Goal: Transaction & Acquisition: Book appointment/travel/reservation

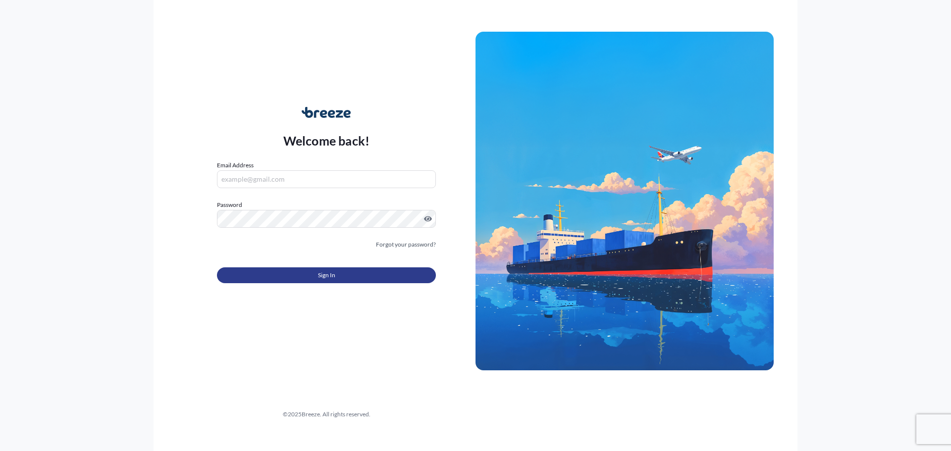
type input "[PERSON_NAME][EMAIL_ADDRESS][DOMAIN_NAME]"
click at [335, 273] on span "Sign In" at bounding box center [326, 275] width 17 height 10
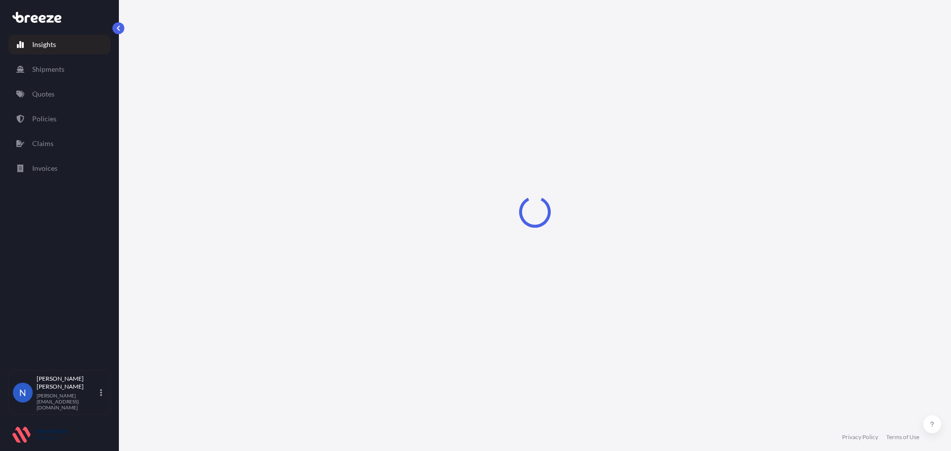
select select "2025"
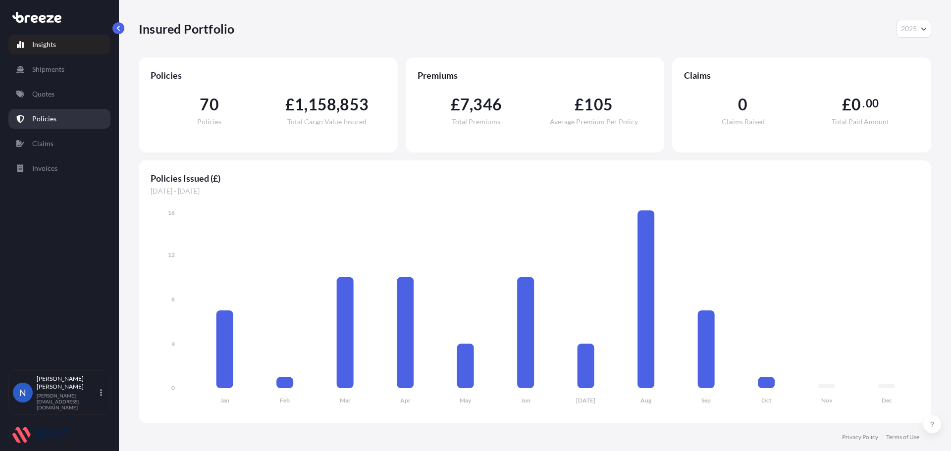
click at [40, 118] on p "Policies" at bounding box center [44, 119] width 24 height 10
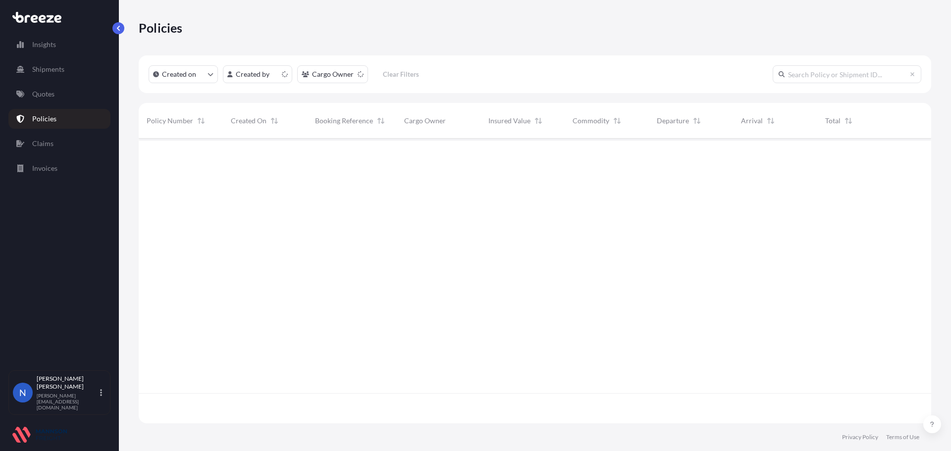
scroll to position [283, 785]
click at [51, 74] on link "Shipments" at bounding box center [59, 69] width 102 height 20
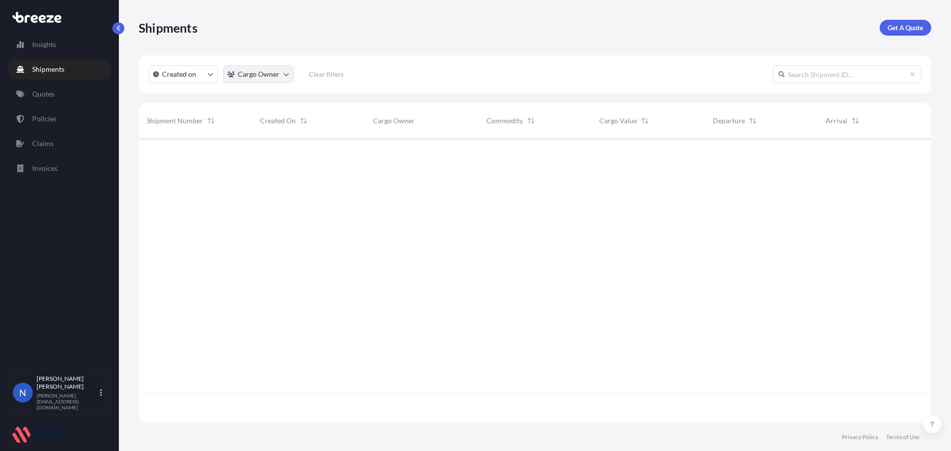
scroll to position [283, 785]
click at [891, 22] on link "Get A Quote" at bounding box center [906, 28] width 52 height 16
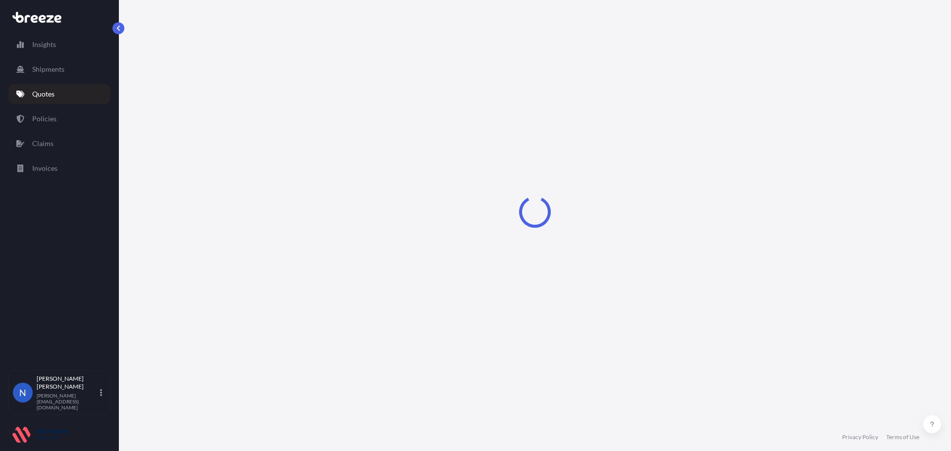
select select "Road"
select select "Sea"
select select "1"
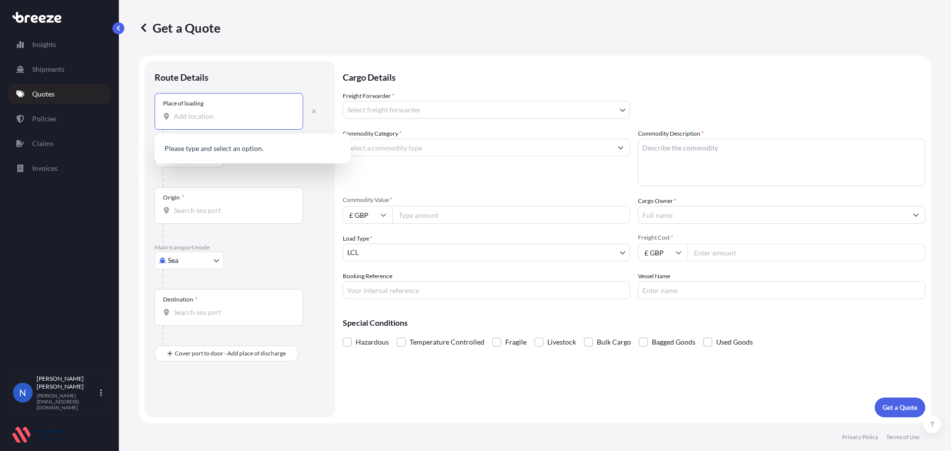
click at [255, 112] on input "Place of loading" at bounding box center [232, 116] width 117 height 10
type input "f"
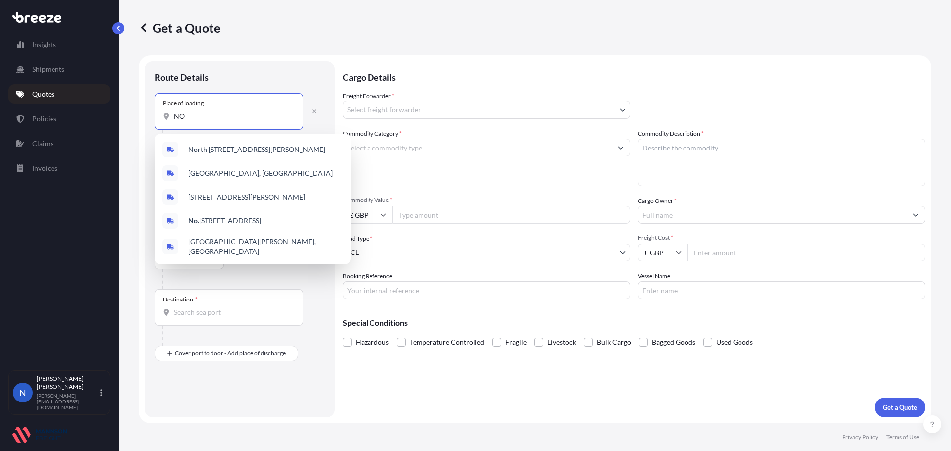
type input "N"
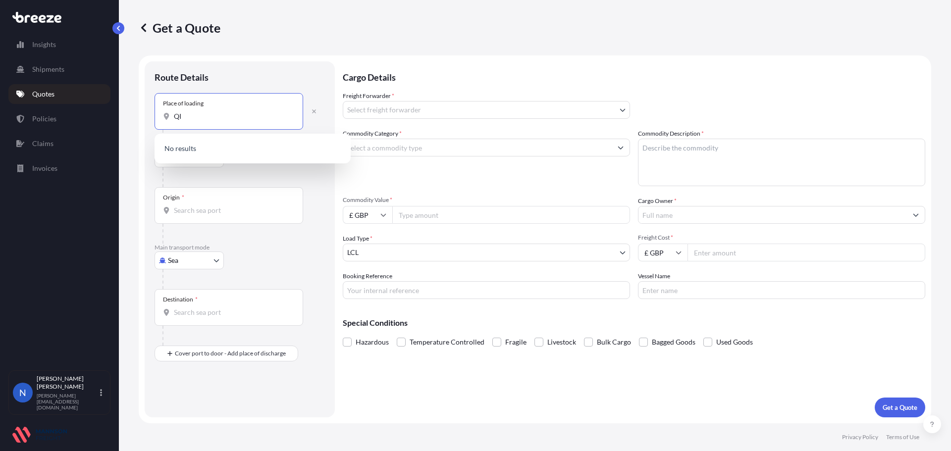
type input "Q"
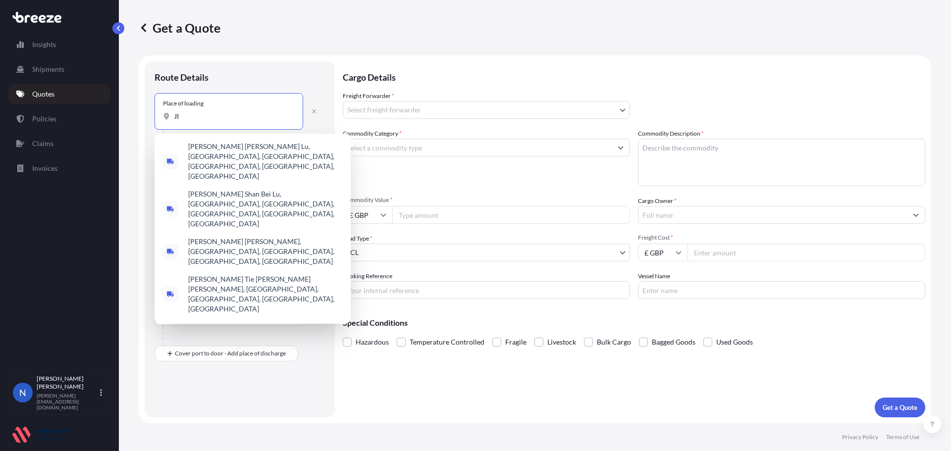
type input "J"
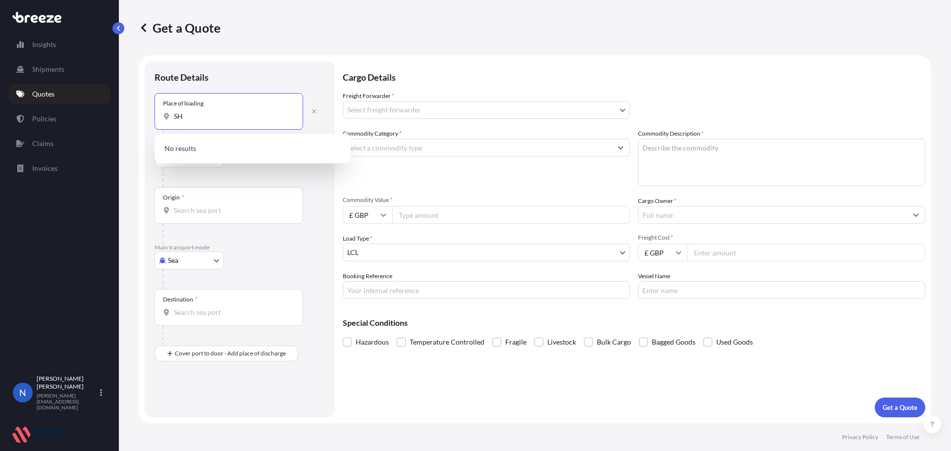
type input "S"
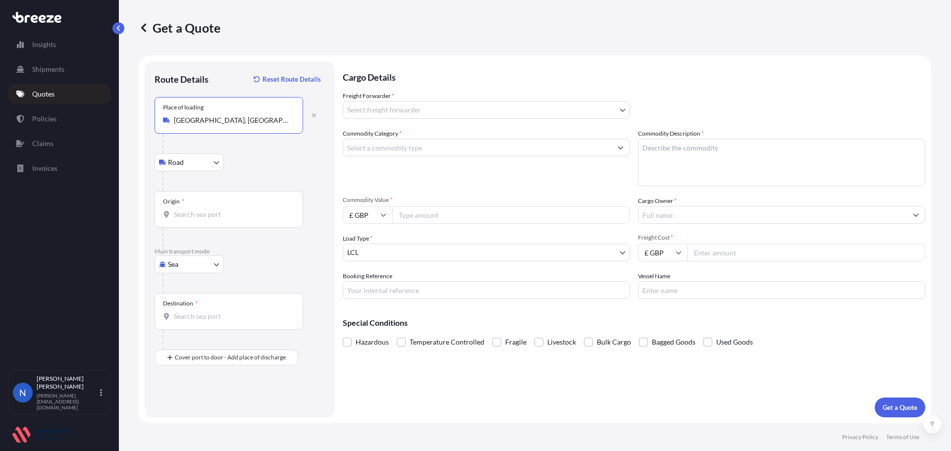
type input "[GEOGRAPHIC_DATA], [GEOGRAPHIC_DATA], 528226"
click at [182, 212] on input "Origin *" at bounding box center [232, 215] width 117 height 10
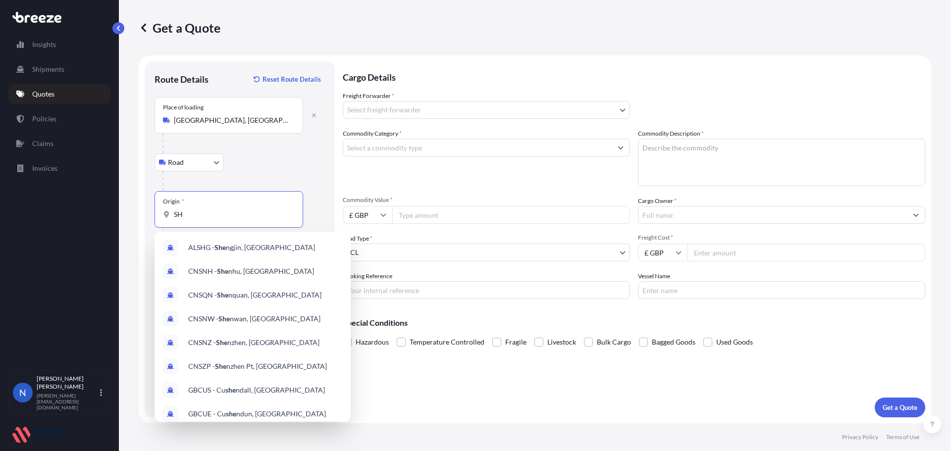
type input "S"
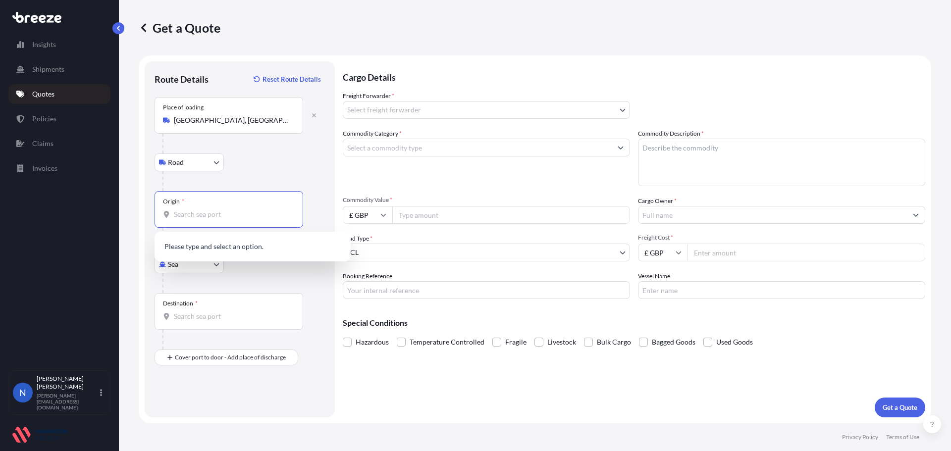
click at [185, 216] on input "Origin *" at bounding box center [232, 215] width 117 height 10
click at [185, 216] on input "YANTIAN" at bounding box center [232, 215] width 117 height 10
click at [210, 215] on input "YANTIAN" at bounding box center [232, 215] width 117 height 10
click at [251, 244] on span "CNYTN - Yantian Pt, [GEOGRAPHIC_DATA]" at bounding box center [254, 248] width 132 height 10
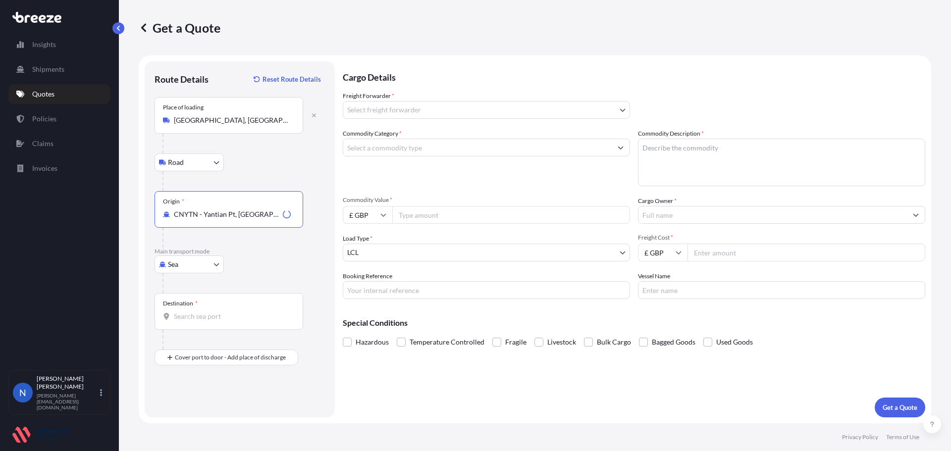
type input "CNYTN - Yantian Pt, [GEOGRAPHIC_DATA]"
click at [222, 301] on div "Destination *" at bounding box center [229, 311] width 149 height 37
click at [222, 312] on input "Destination *" at bounding box center [232, 317] width 117 height 10
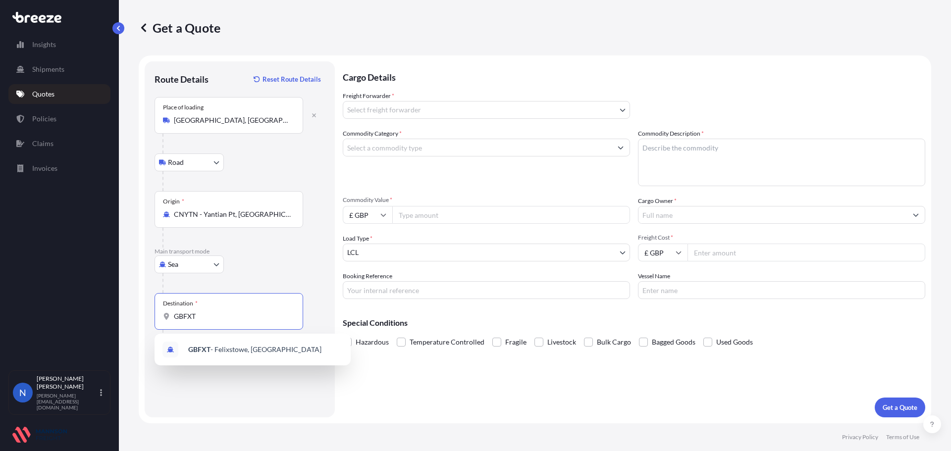
click at [217, 346] on span "GBFXT - Felixstowe, [GEOGRAPHIC_DATA]" at bounding box center [254, 350] width 133 height 10
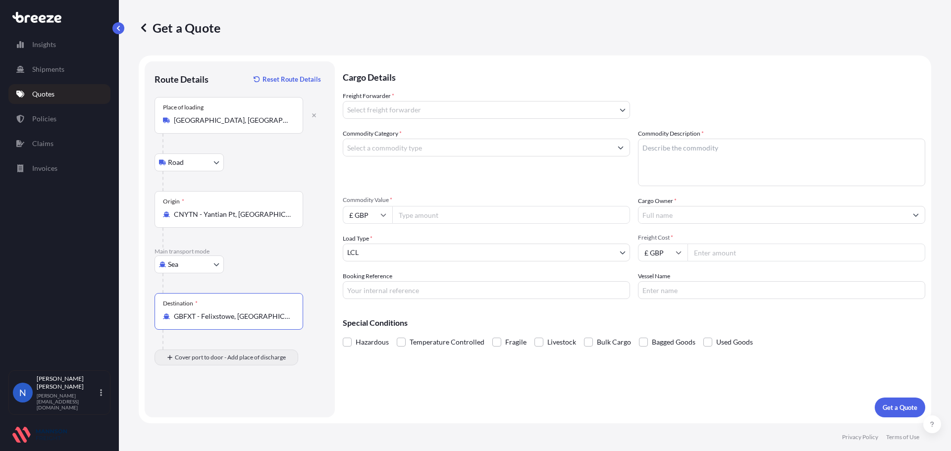
type input "GBFXT - Felixstowe, [GEOGRAPHIC_DATA]"
click at [195, 409] on input "Place of Discharge" at bounding box center [232, 411] width 117 height 10
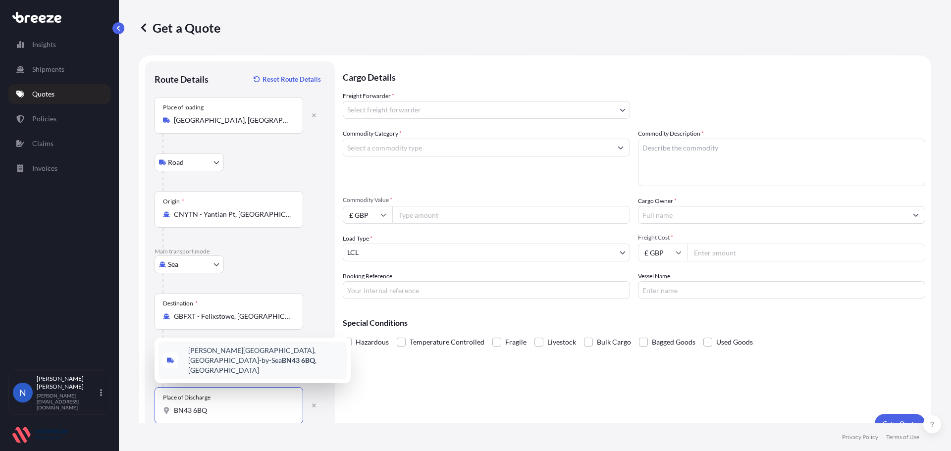
click at [271, 371] on span "[PERSON_NAME][STREET_ADDRESS]" at bounding box center [265, 361] width 155 height 30
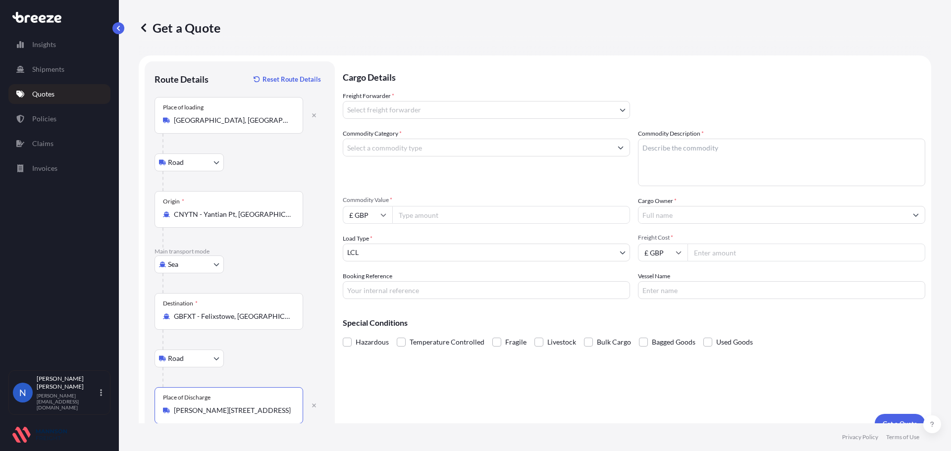
type input "[PERSON_NAME][STREET_ADDRESS]"
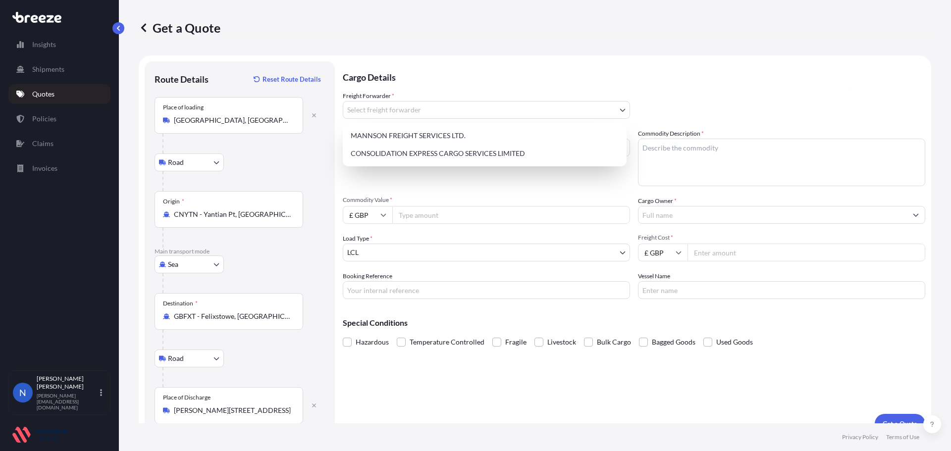
click at [412, 109] on body "5 options available. 0 options available. 5 options available. 0 options availa…" at bounding box center [475, 225] width 951 height 451
click at [408, 155] on div "CONSOLIDATION EXPRESS CARGO SERVICES LIMITED" at bounding box center [485, 154] width 276 height 18
select select "31421"
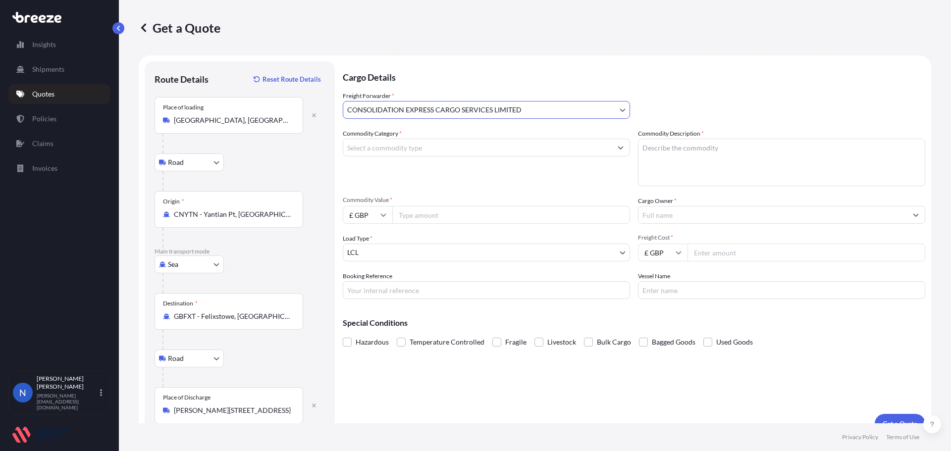
click at [403, 141] on input "Commodity Category *" at bounding box center [477, 148] width 268 height 18
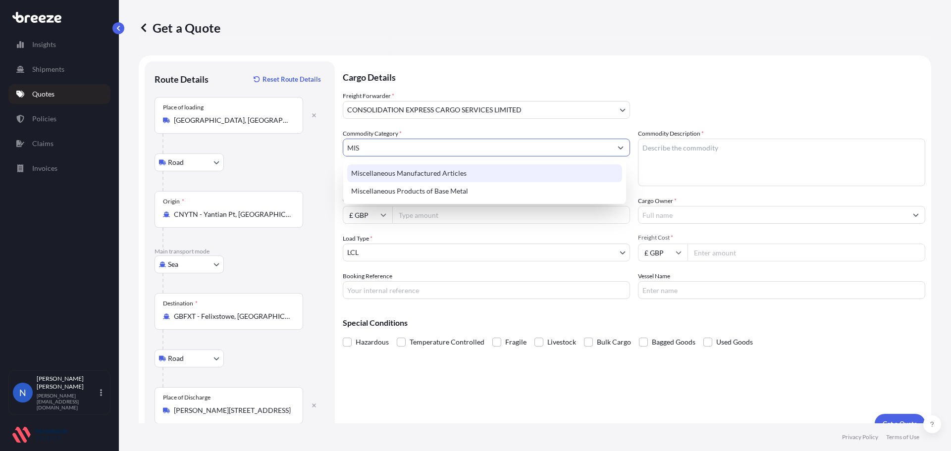
click at [400, 173] on div "Miscellaneous Manufactured Articles" at bounding box center [484, 173] width 275 height 18
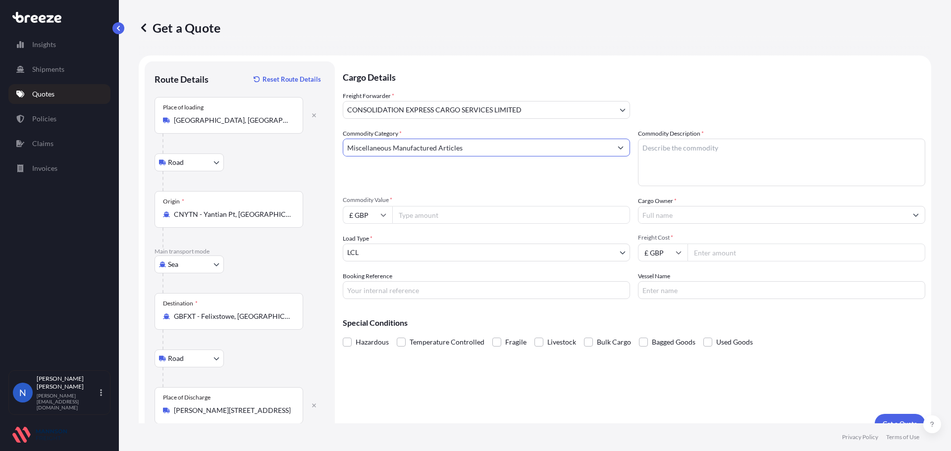
type input "Miscellaneous Manufactured Articles"
click at [680, 160] on textarea "Commodity Description *" at bounding box center [781, 163] width 287 height 48
type textarea "POLYCARBONATE SHEETS"
click at [386, 217] on icon at bounding box center [383, 215] width 6 height 6
click at [372, 283] on div "$ USD" at bounding box center [368, 283] width 42 height 19
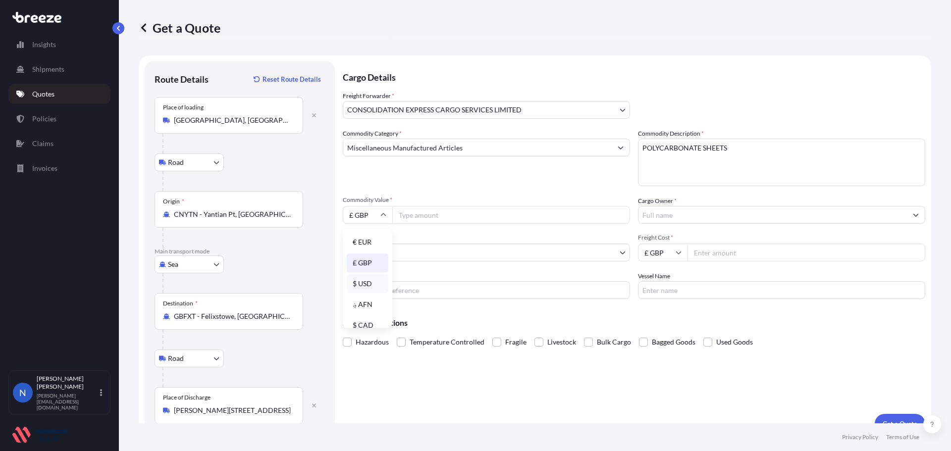
type input "$ USD"
click at [420, 216] on input "Commodity Value *" at bounding box center [511, 215] width 238 height 18
type input "43200.00"
click at [656, 215] on input "Cargo Owner *" at bounding box center [772, 215] width 268 height 18
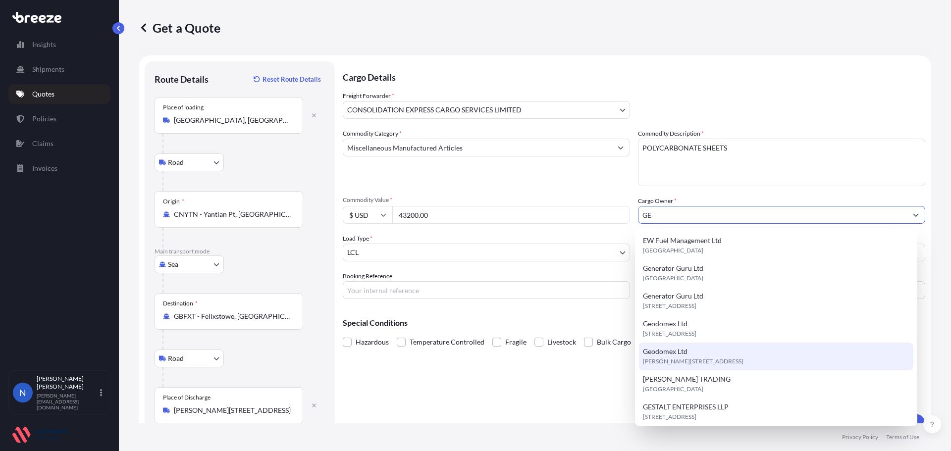
click at [675, 348] on span "Geodomex Ltd" at bounding box center [665, 352] width 45 height 10
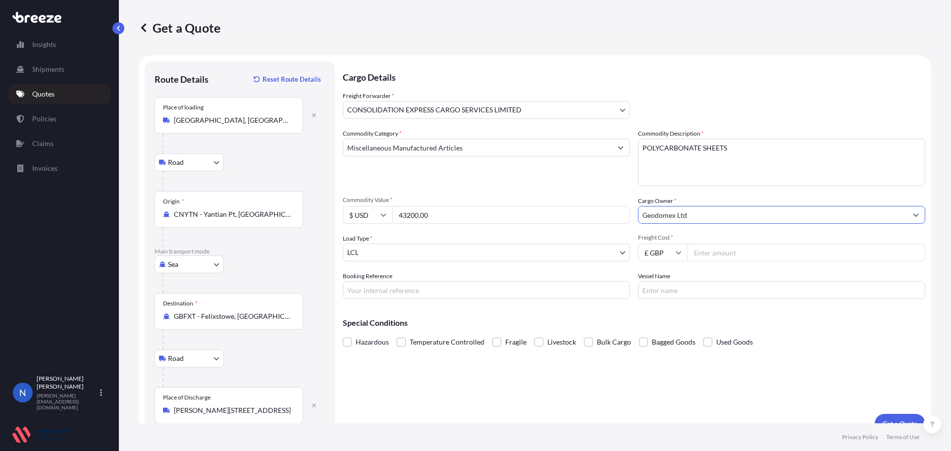
drag, startPoint x: 708, startPoint y: 212, endPoint x: 565, endPoint y: 217, distance: 142.7
click at [565, 217] on div "Commodity Category * Miscellaneous Manufactured Articles Commodity Description …" at bounding box center [634, 214] width 582 height 170
type input "NAGLIS STANKAITIS TRADING AS HYNEC TECHNOLOGIES"
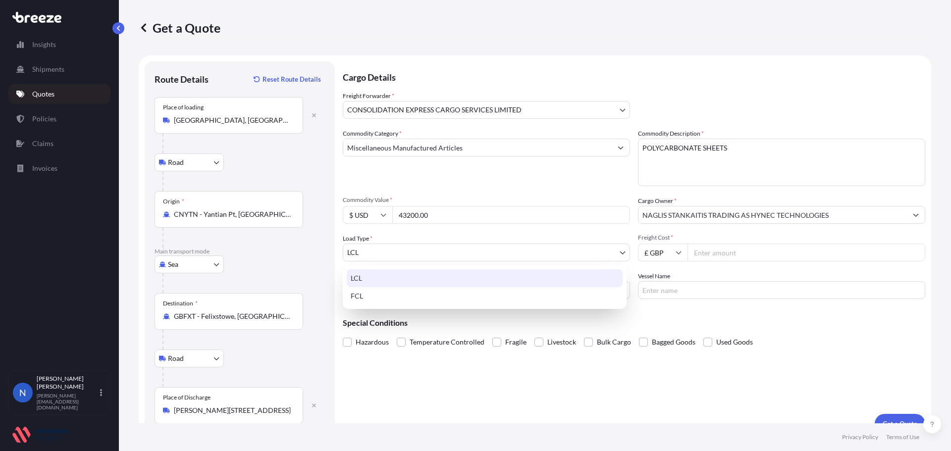
click at [484, 254] on body "Insights Shipments Quotes Policies Claims Invoices N Nadine Taylor-Beck [EMAIL_…" at bounding box center [475, 225] width 951 height 451
click at [503, 296] on div "FCL" at bounding box center [485, 296] width 276 height 18
select select "2"
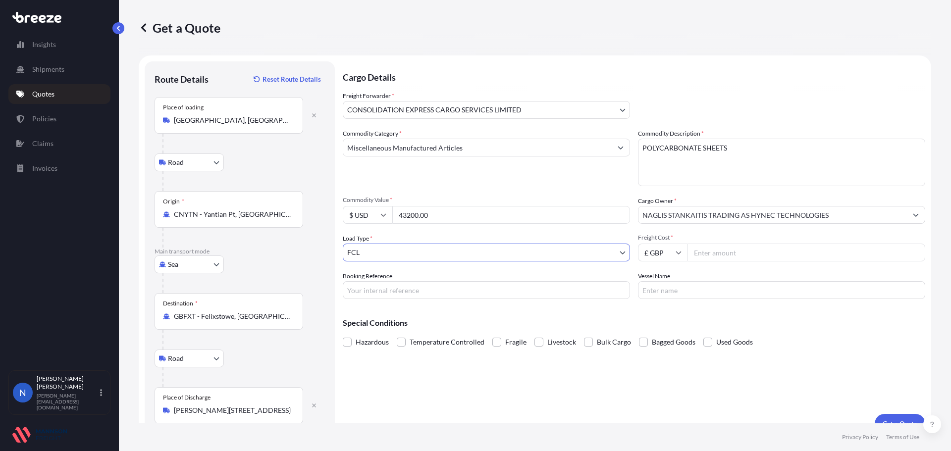
click at [696, 253] on input "Freight Cost *" at bounding box center [806, 253] width 238 height 18
click at [693, 254] on input "Freight Cost *" at bounding box center [806, 253] width 238 height 18
click at [663, 253] on input "£ GBP" at bounding box center [663, 253] width 50 height 18
click at [656, 315] on div "$ USD" at bounding box center [659, 321] width 42 height 19
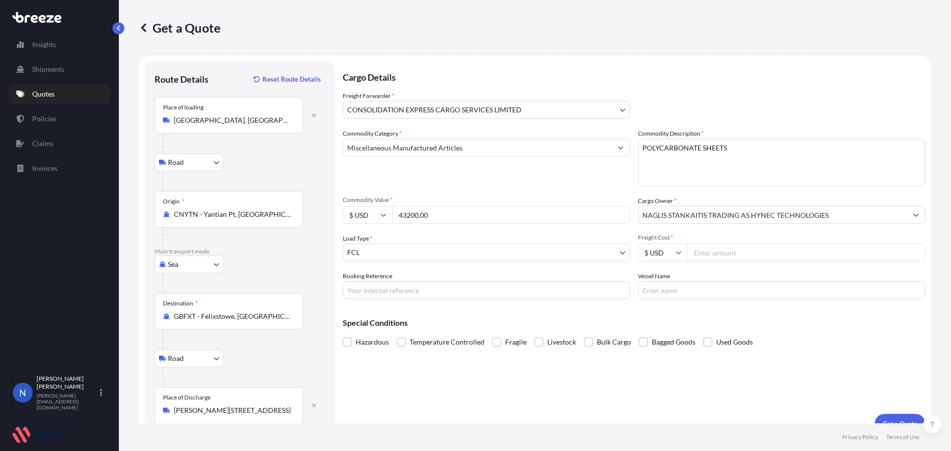
click at [703, 252] on input "Freight Cost *" at bounding box center [806, 253] width 238 height 18
click at [680, 252] on input "$ USD" at bounding box center [663, 253] width 50 height 18
click at [660, 297] on div "£ GBP" at bounding box center [659, 300] width 42 height 19
type input "£ GBP"
click at [698, 257] on input "Freight Cost *" at bounding box center [806, 253] width 238 height 18
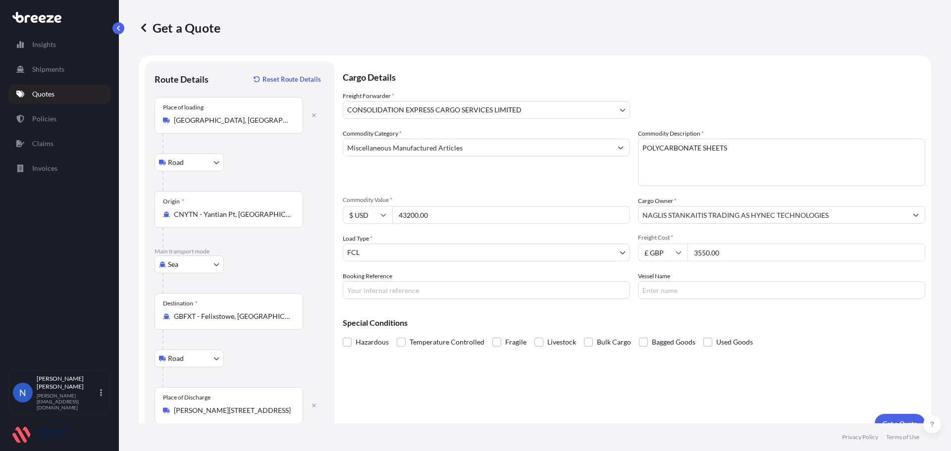
type input "3550.00"
click at [572, 293] on input "Booking Reference" at bounding box center [486, 290] width 287 height 18
drag, startPoint x: 409, startPoint y: 290, endPoint x: 412, endPoint y: 280, distance: 10.8
click at [409, 290] on input "Booking Reference" at bounding box center [486, 290] width 287 height 18
paste input "GeoDomeX 104"
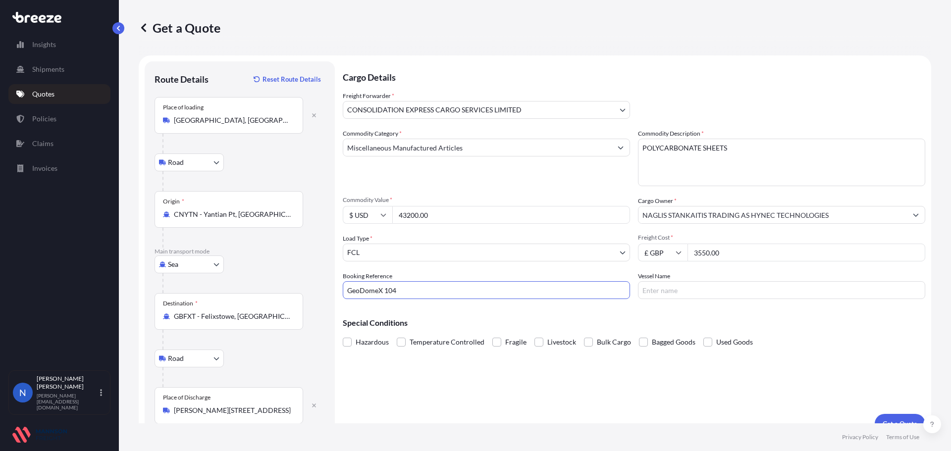
type input "GeoDomeX 104"
click at [679, 290] on input "Vessel Name" at bounding box center [781, 290] width 287 height 18
type input "OOCL [GEOGRAPHIC_DATA]"
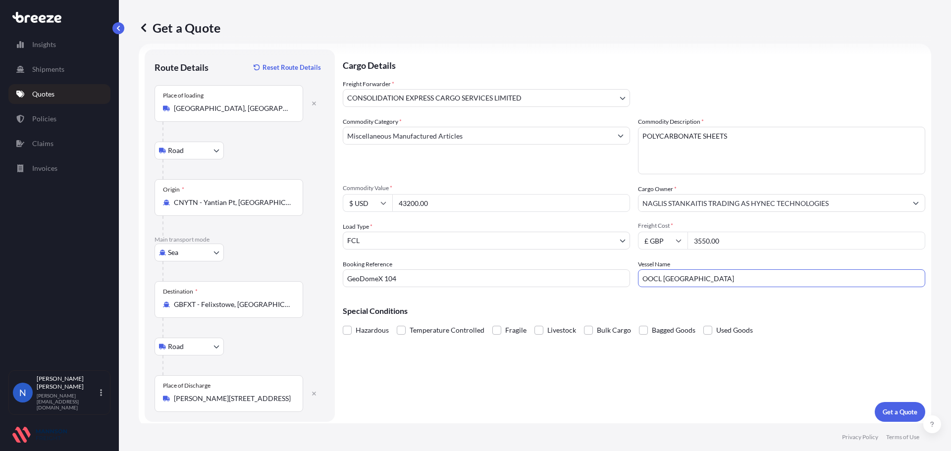
scroll to position [16, 0]
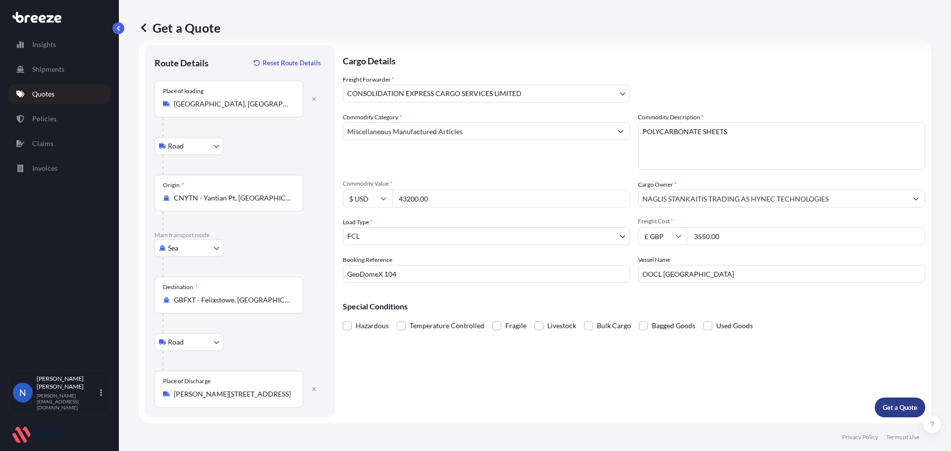
click at [887, 405] on p "Get a Quote" at bounding box center [900, 408] width 35 height 10
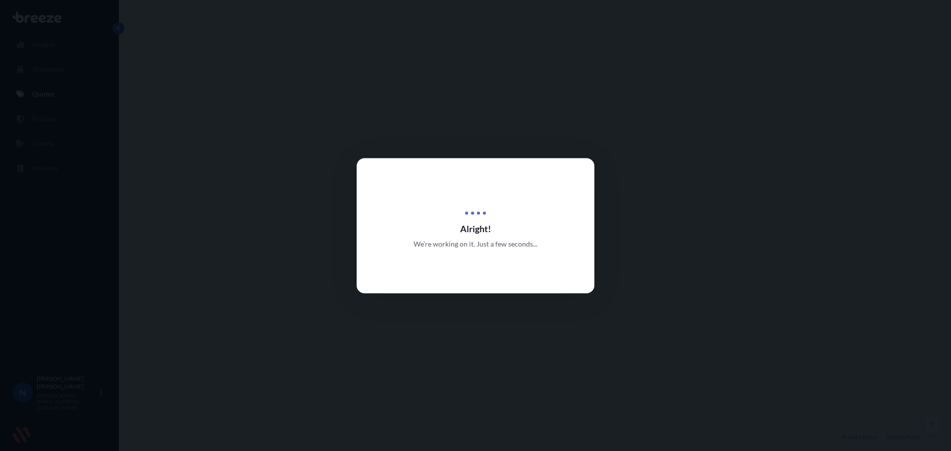
select select "Road"
select select "Sea"
select select "Road"
select select "31421"
select select "2"
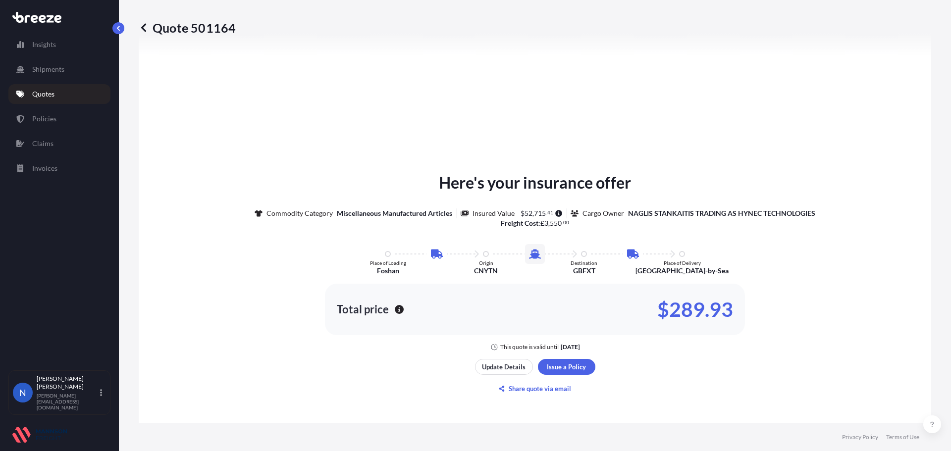
scroll to position [545, 0]
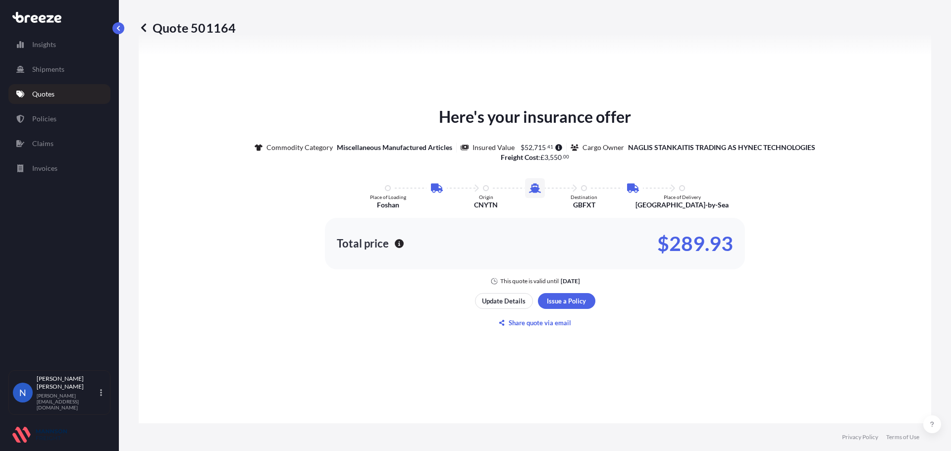
click at [395, 243] on icon "button" at bounding box center [399, 243] width 9 height 9
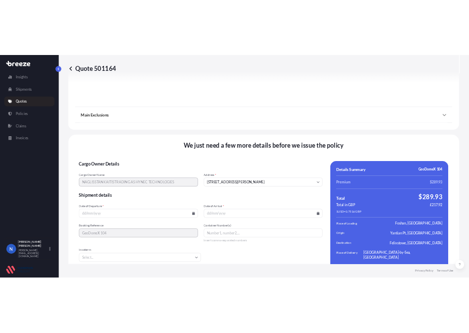
scroll to position [1318, 0]
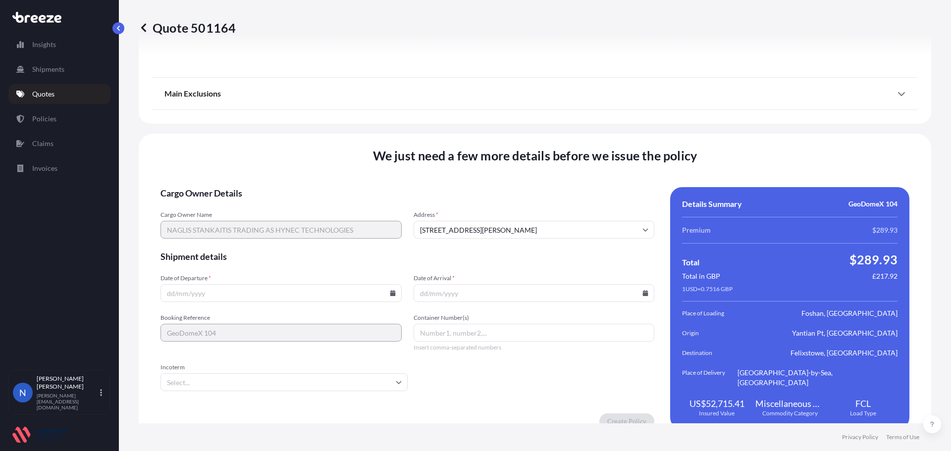
click at [309, 284] on input "Date of Departure *" at bounding box center [280, 293] width 241 height 18
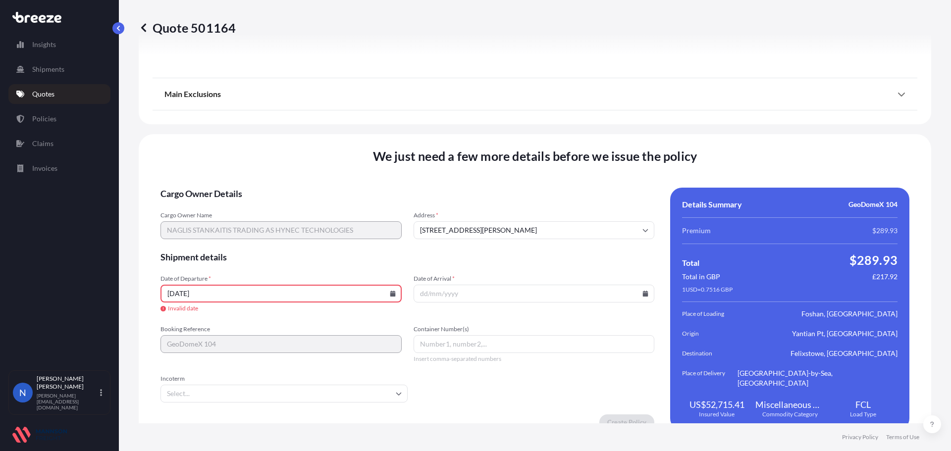
click at [390, 295] on icon at bounding box center [392, 294] width 5 height 6
click at [258, 186] on button "8" at bounding box center [257, 187] width 16 height 16
type input "[DATE]"
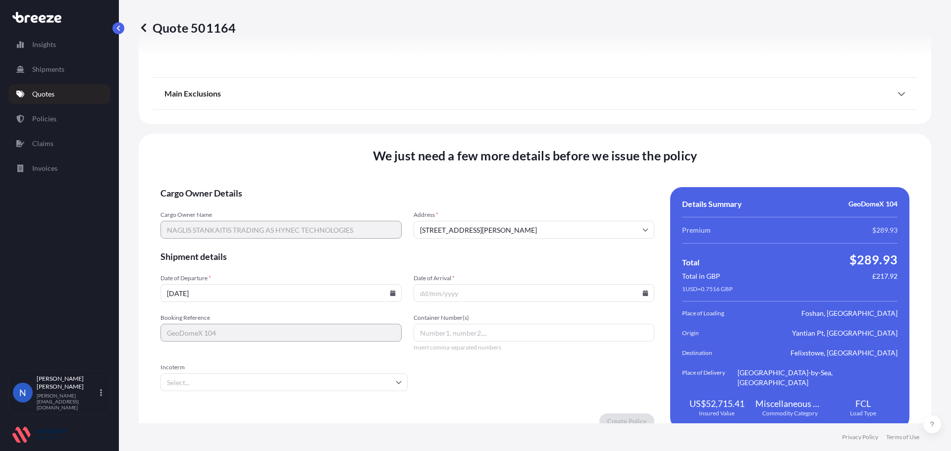
click at [643, 290] on icon at bounding box center [645, 293] width 5 height 6
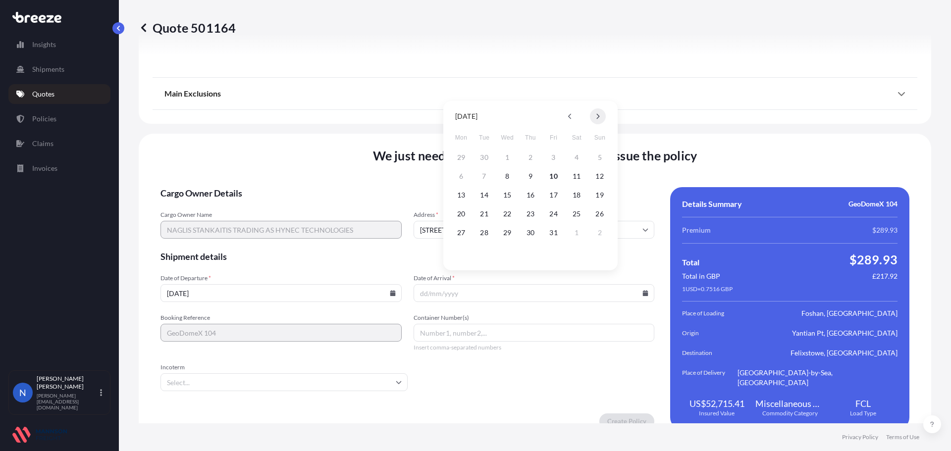
click at [597, 117] on icon at bounding box center [598, 116] width 4 height 6
click at [598, 179] on button "9" at bounding box center [600, 176] width 16 height 16
type input "[DATE]"
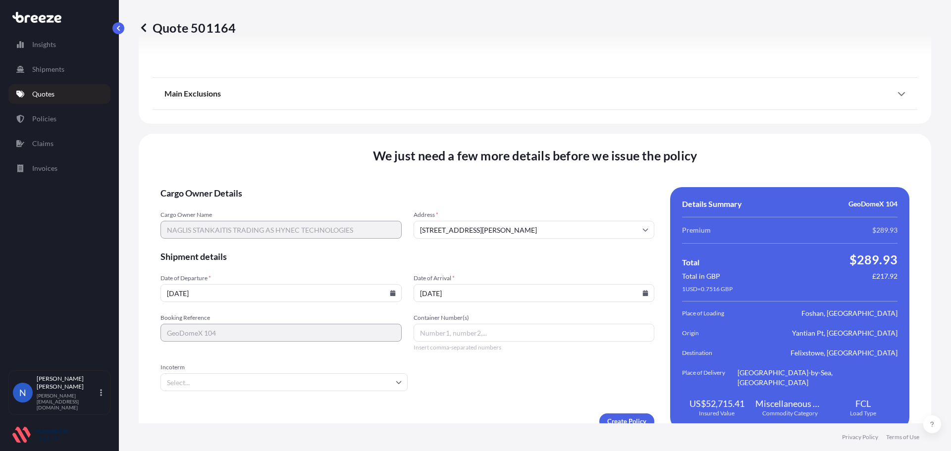
click at [475, 324] on input "Container Number(s)" at bounding box center [534, 333] width 241 height 18
drag, startPoint x: 441, startPoint y: 325, endPoint x: 439, endPoint y: 321, distance: 5.1
click at [441, 325] on input "Container Number(s)" at bounding box center [534, 333] width 241 height 18
paste input "OOCU9691711"
type input "OOCU9691711"
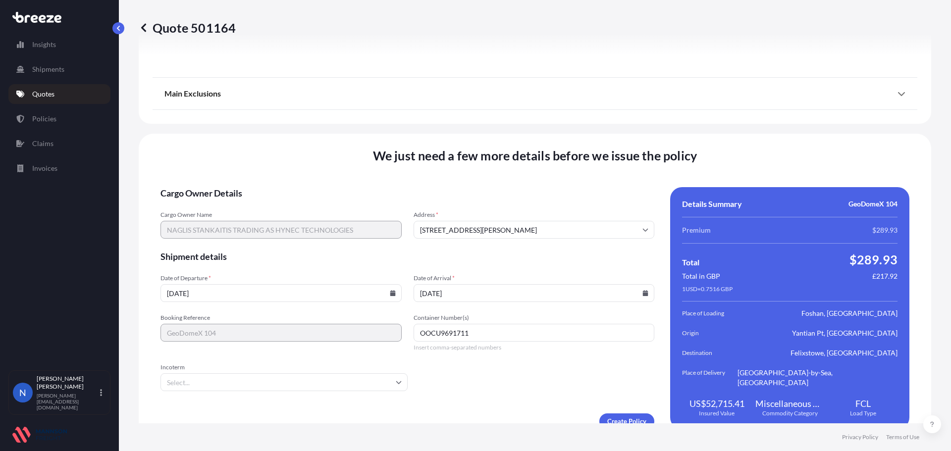
click at [366, 373] on input "Incoterm" at bounding box center [283, 382] width 247 height 18
click at [397, 379] on icon at bounding box center [399, 382] width 6 height 6
type input "FOB"
click at [356, 399] on li "FOB" at bounding box center [282, 398] width 237 height 19
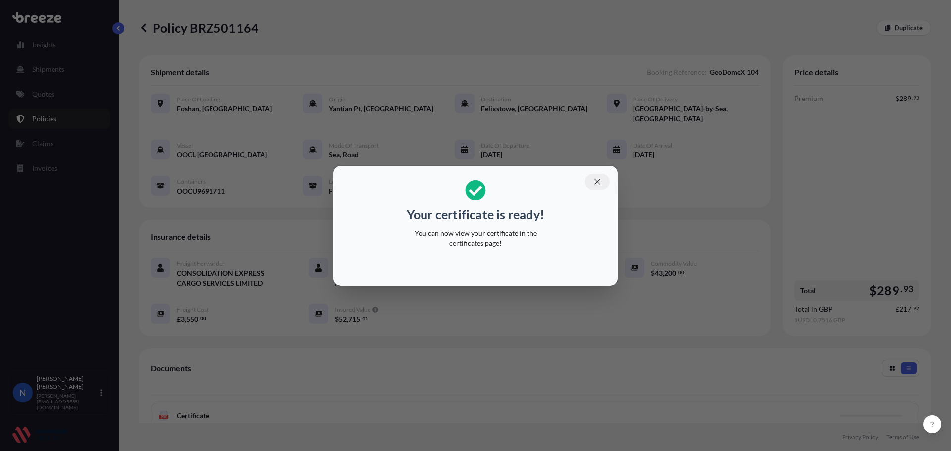
click at [593, 185] on icon "button" at bounding box center [597, 181] width 9 height 9
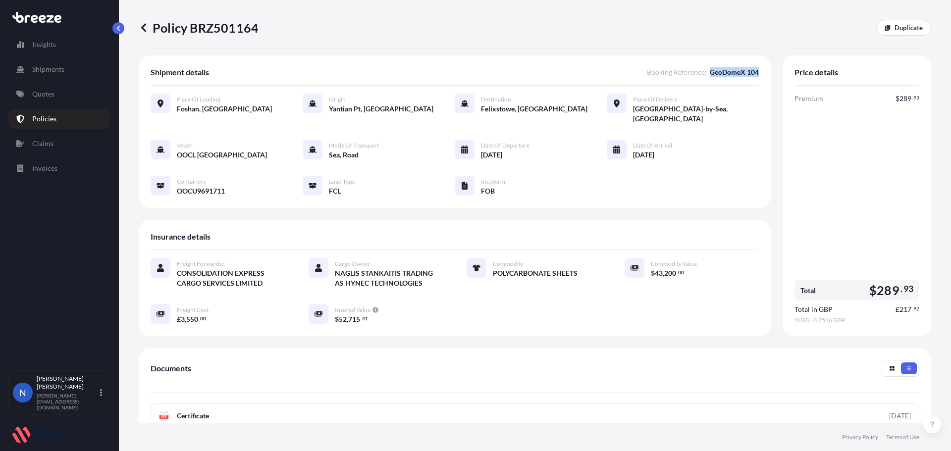
drag, startPoint x: 702, startPoint y: 72, endPoint x: 751, endPoint y: 71, distance: 49.5
click at [751, 71] on div "Shipment details Booking Reference : GeoDomeX 104 Place of Loading [GEOGRAPHIC_…" at bounding box center [455, 131] width 632 height 153
copy span "GeoDomeX 104"
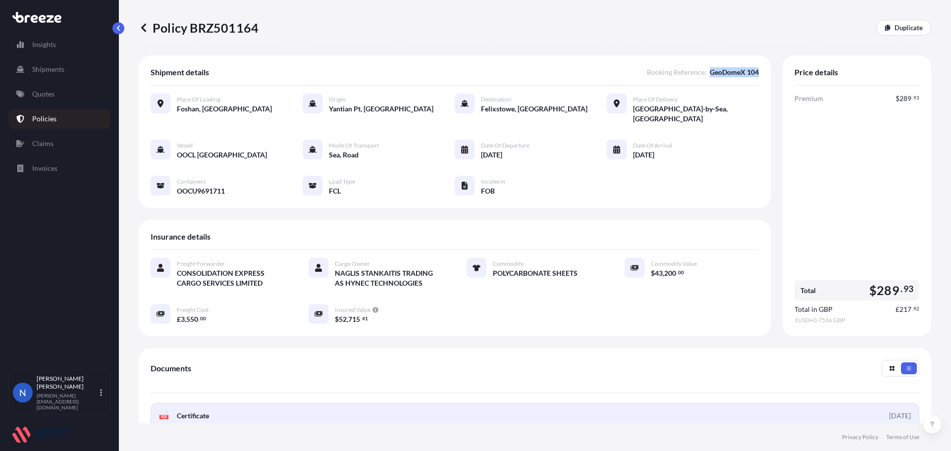
click at [895, 411] on div "[DATE]" at bounding box center [900, 416] width 22 height 10
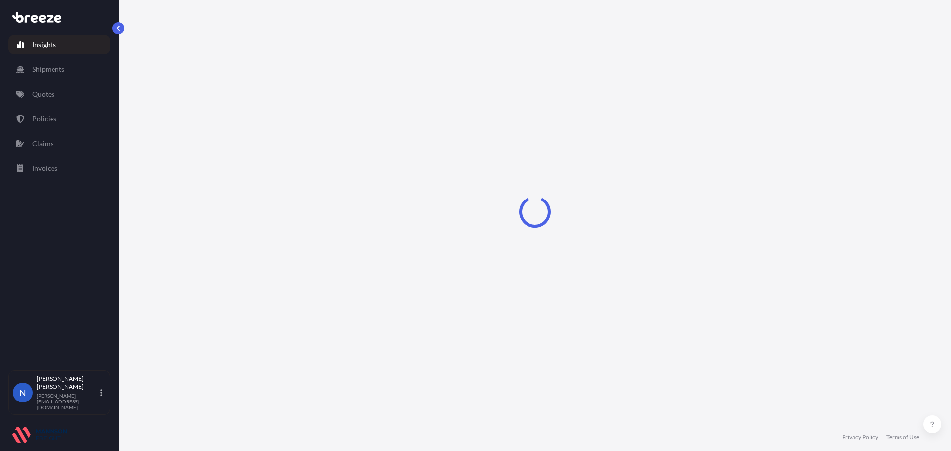
select select "2025"
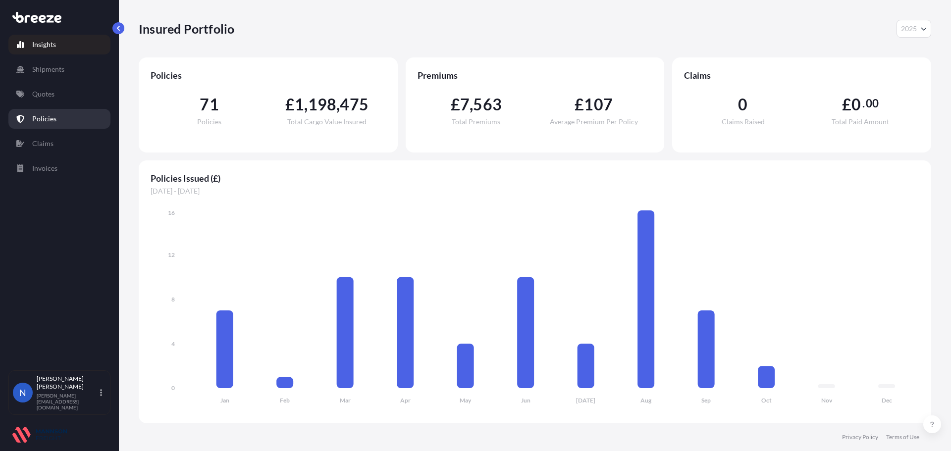
click at [47, 117] on p "Policies" at bounding box center [44, 119] width 24 height 10
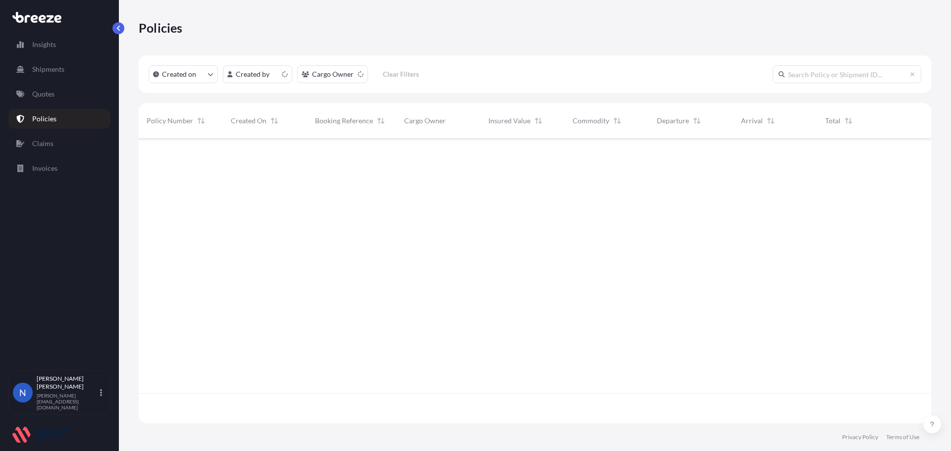
scroll to position [283, 785]
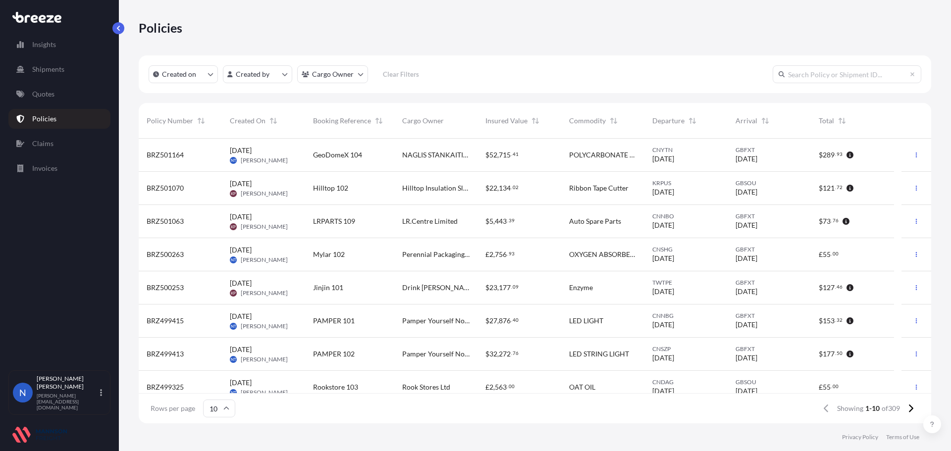
click at [47, 117] on p "Policies" at bounding box center [44, 119] width 24 height 10
click at [48, 69] on p "Shipments" at bounding box center [48, 69] width 32 height 10
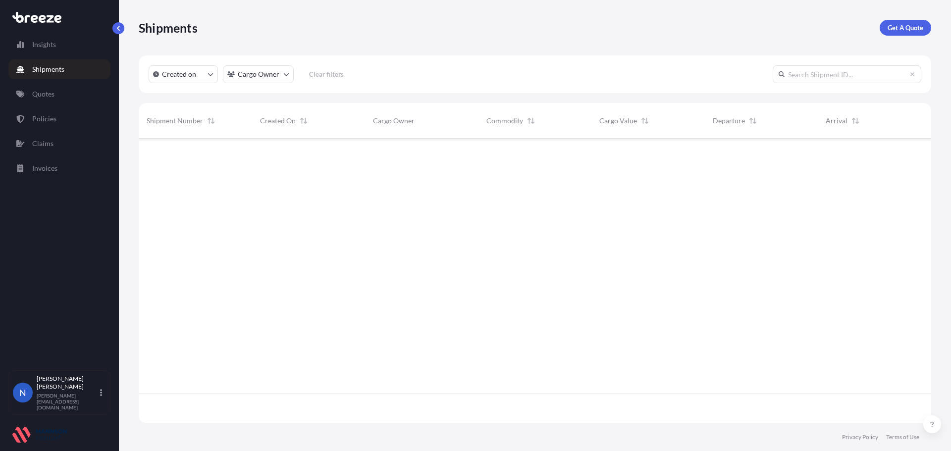
scroll to position [283, 785]
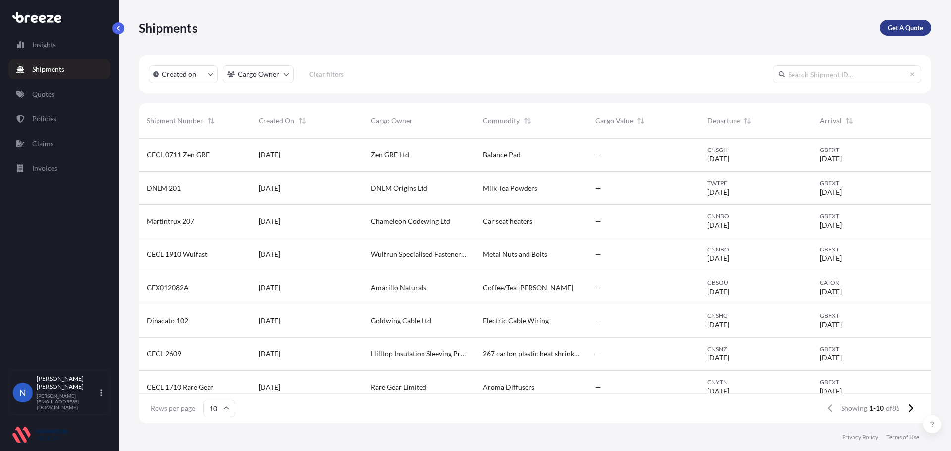
click at [895, 23] on p "Get A Quote" at bounding box center [906, 28] width 36 height 10
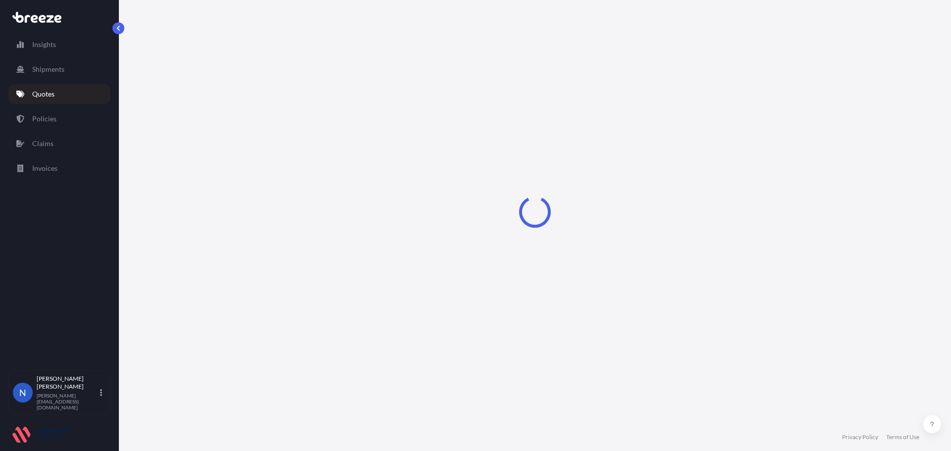
select select "Sea"
select select "1"
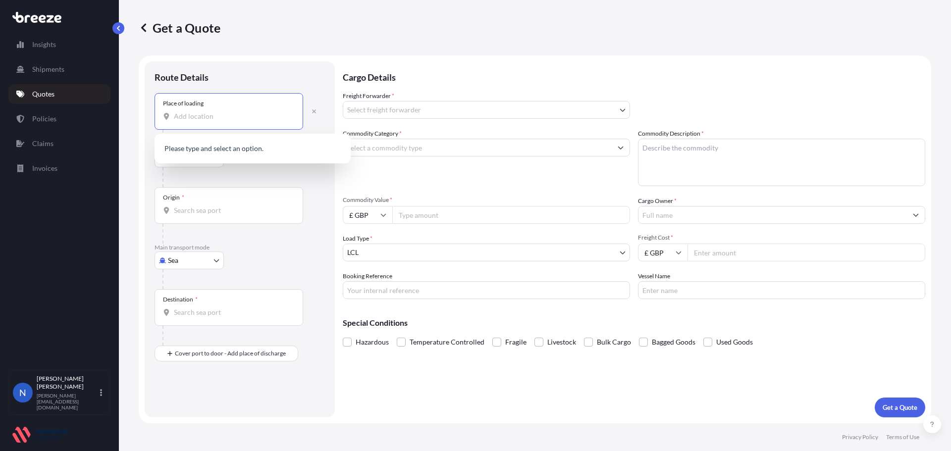
click at [257, 119] on input "Place of loading" at bounding box center [232, 116] width 117 height 10
paste input "RAINBOW PACKAGING CO LTD"
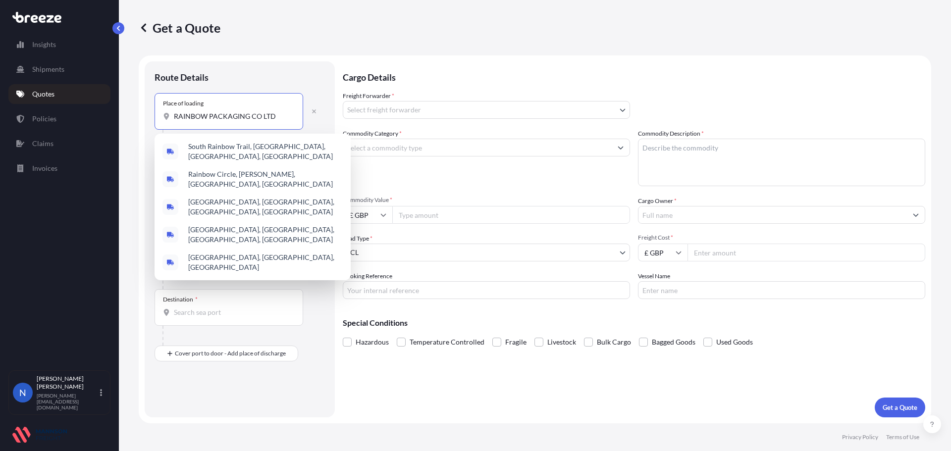
drag, startPoint x: 250, startPoint y: 114, endPoint x: 388, endPoint y: 117, distance: 137.7
click at [363, 116] on form "Route Details Place of loading RAINBOW PACKAGING CO LTD Road Road Rail Origin *…" at bounding box center [535, 239] width 792 height 368
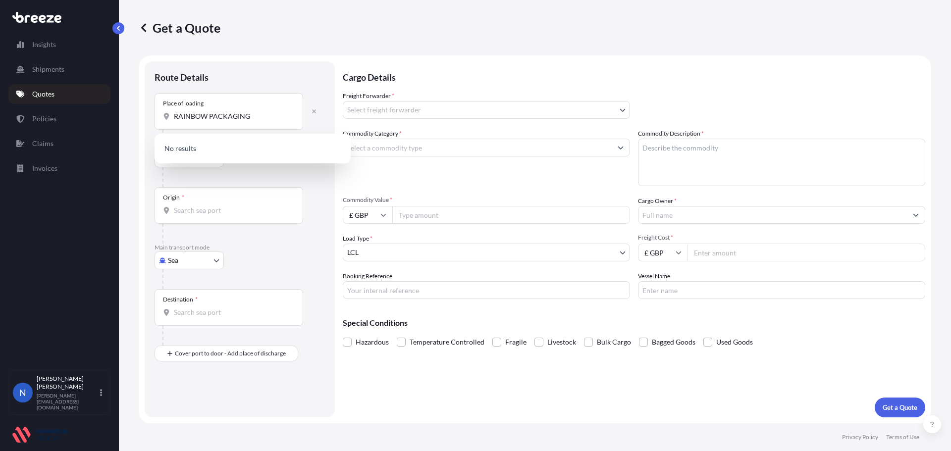
click at [277, 110] on div "Place of loading RAINBOW PACKAGING" at bounding box center [229, 111] width 149 height 37
click at [277, 111] on input "RAINBOW PACKAGING" at bounding box center [232, 116] width 117 height 10
drag, startPoint x: 273, startPoint y: 115, endPoint x: 147, endPoint y: 115, distance: 125.8
click at [147, 115] on div "Route Details Place of loading RAINBOW PACKAGING Road Road Rail Origin * Main t…" at bounding box center [240, 239] width 190 height 356
paste input "BUILDING,AODE INDUSTRIAL PARK"
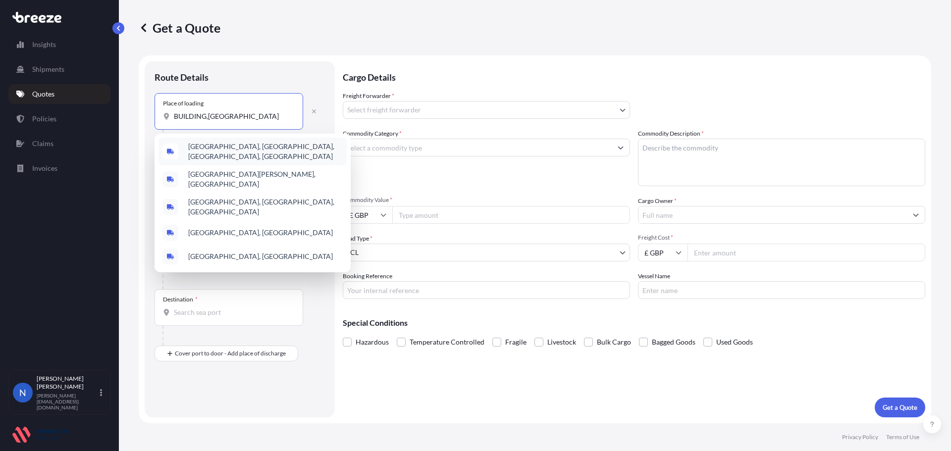
click at [208, 118] on input "BUILDING,AODE INDUSTRIAL PARK" at bounding box center [232, 116] width 117 height 10
drag, startPoint x: 207, startPoint y: 115, endPoint x: 57, endPoint y: 124, distance: 150.3
click at [50, 130] on div "Insights Shipments Quotes Policies Claims Invoices N Nadine Taylor-Beck nadene@…" at bounding box center [475, 225] width 951 height 451
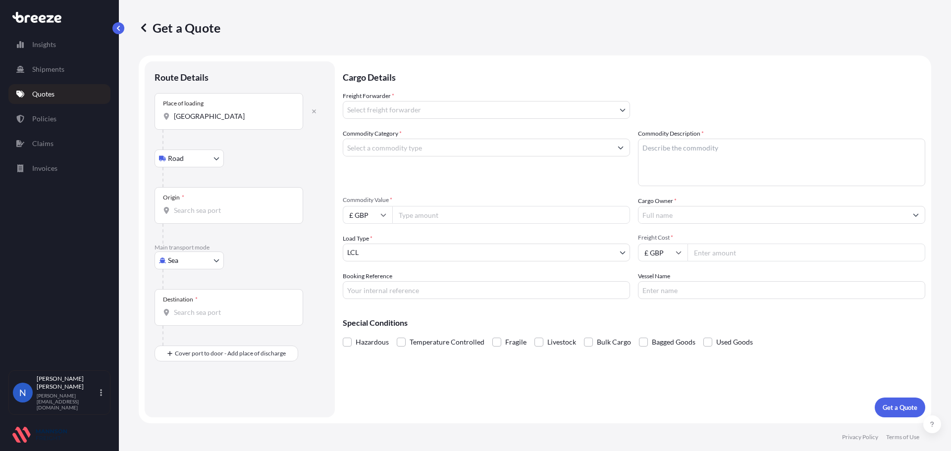
click at [290, 110] on div "Place of loading AODE INDUSTRIAL PARK" at bounding box center [229, 111] width 149 height 37
click at [290, 111] on input "AODE INDUSTRIAL PARK" at bounding box center [232, 116] width 117 height 10
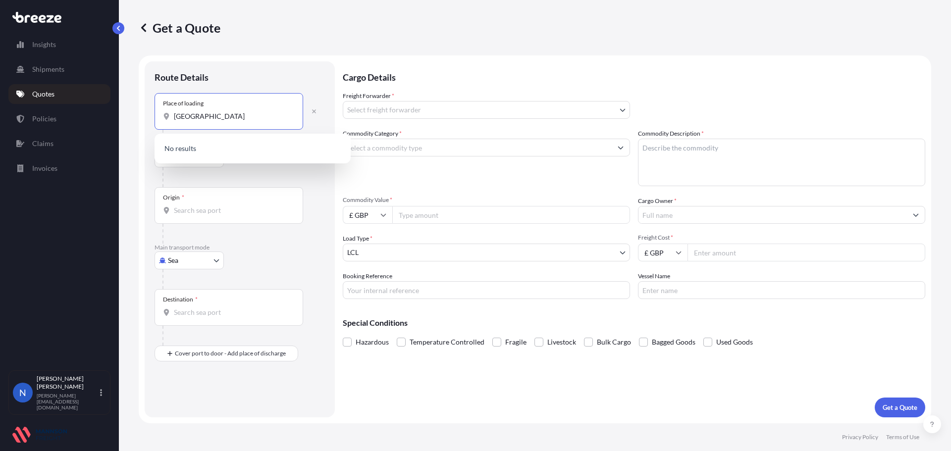
drag, startPoint x: 282, startPoint y: 115, endPoint x: 136, endPoint y: 119, distance: 145.7
click at [135, 120] on div "Get a Quote Route Details Place of loading AODE INDUSTRIAL PARK Road Road Rail …" at bounding box center [535, 211] width 832 height 423
paste input "GUANGMING AVENUE"
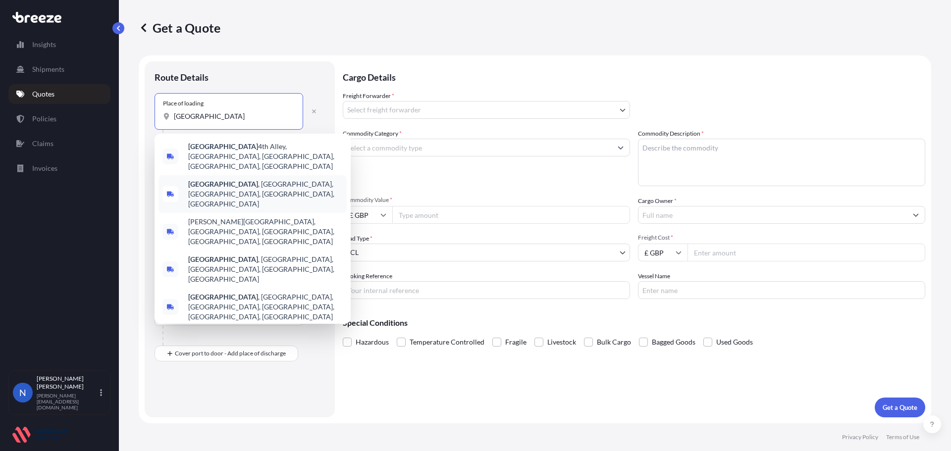
click at [218, 180] on b "Guangming Avenue" at bounding box center [223, 184] width 70 height 8
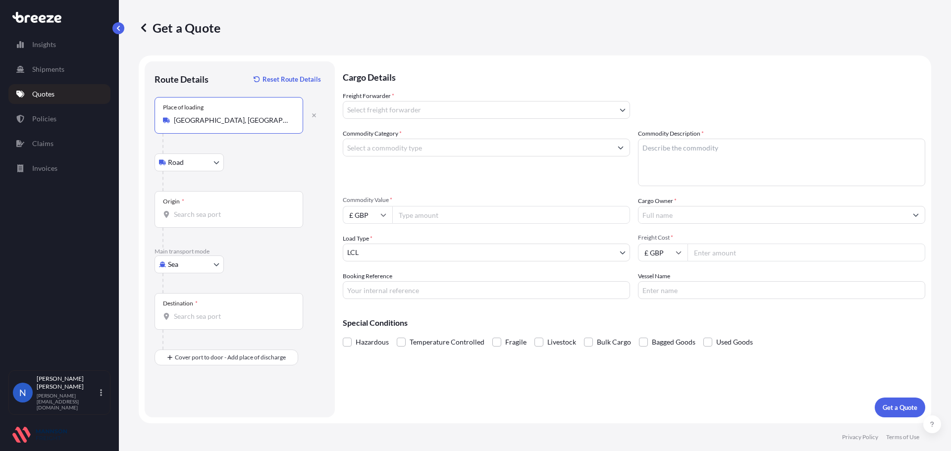
scroll to position [0, 99]
drag, startPoint x: 175, startPoint y: 122, endPoint x: 283, endPoint y: 143, distance: 109.9
click at [462, 122] on form "Route Details Reset Route Details Place of loading Guangming Avenue, Guangming,…" at bounding box center [535, 239] width 792 height 368
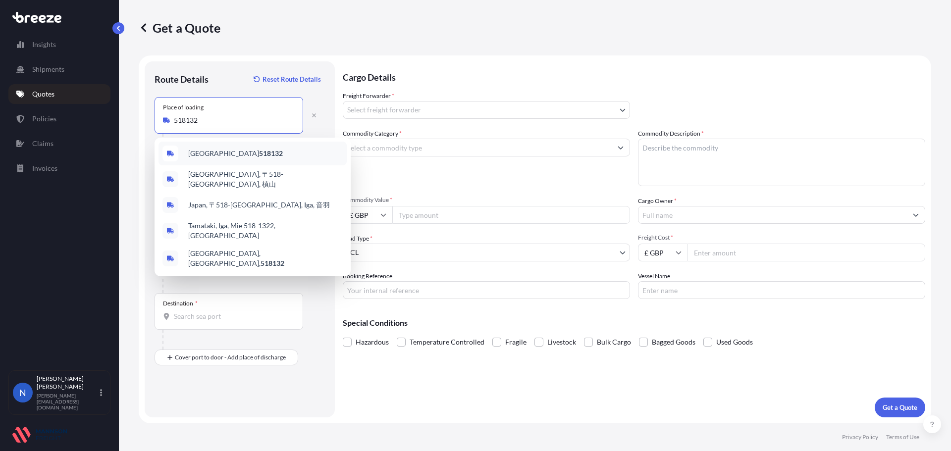
drag, startPoint x: 214, startPoint y: 119, endPoint x: 146, endPoint y: 125, distance: 68.6
click at [144, 125] on form "Route Details Reset Route Details Place of loading 518132 Road Road Rail Origin…" at bounding box center [535, 239] width 792 height 368
paste input "Guangming Avenue, Guangming, Shenzhen, Guangdong Province, China"
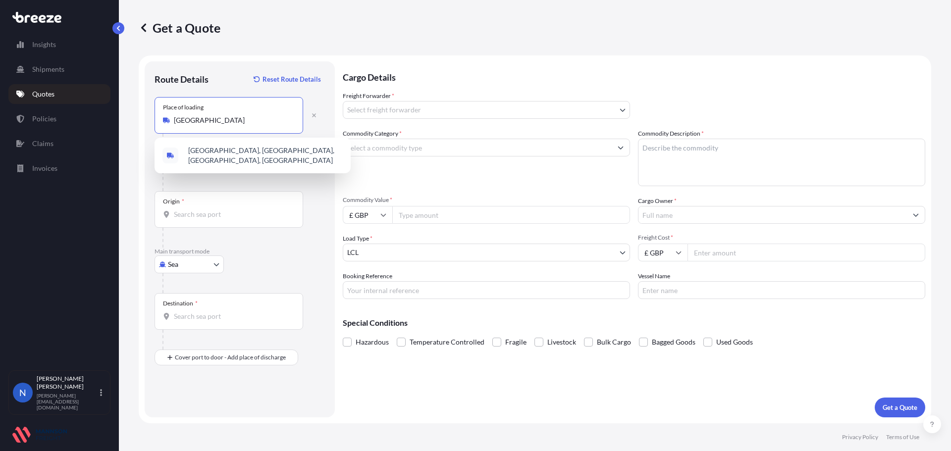
scroll to position [0, 124]
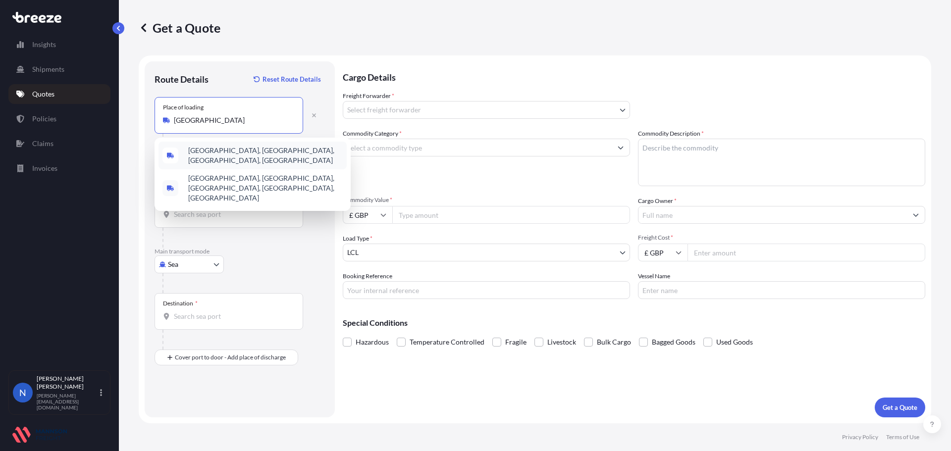
click at [301, 155] on span "Guangming Avenue, Guangming, Shenzhen, Guangdong Province, China" at bounding box center [265, 156] width 155 height 20
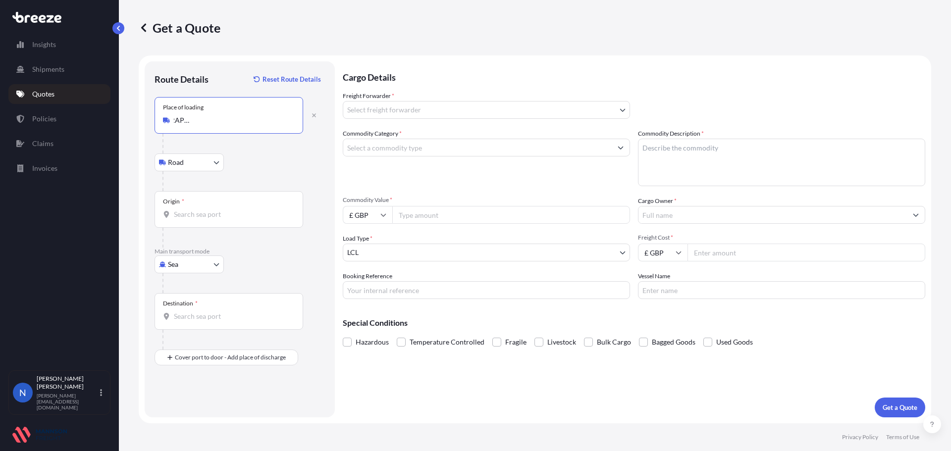
type input "Guangming Avenue, Guangming, Shenzhen, Guangdong Province, China"
click at [231, 210] on input "Origin *" at bounding box center [232, 215] width 117 height 10
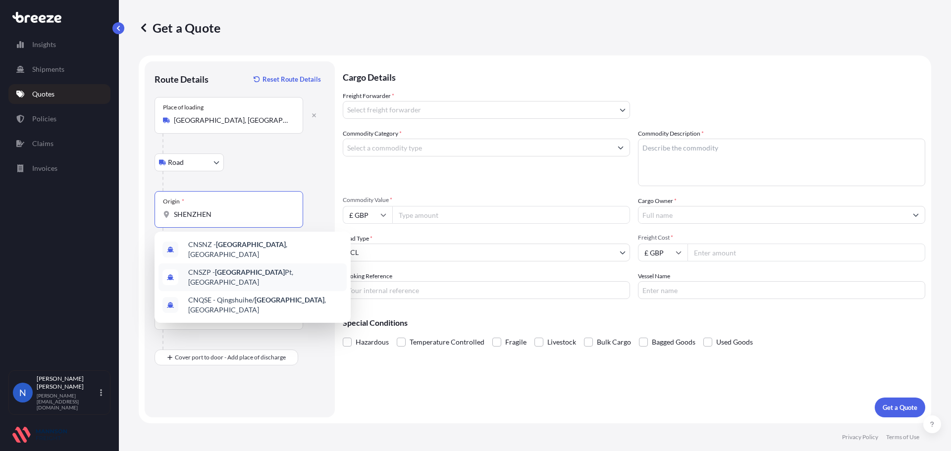
click at [254, 268] on span "CNSZP - Shenzhen Pt, China" at bounding box center [265, 277] width 155 height 20
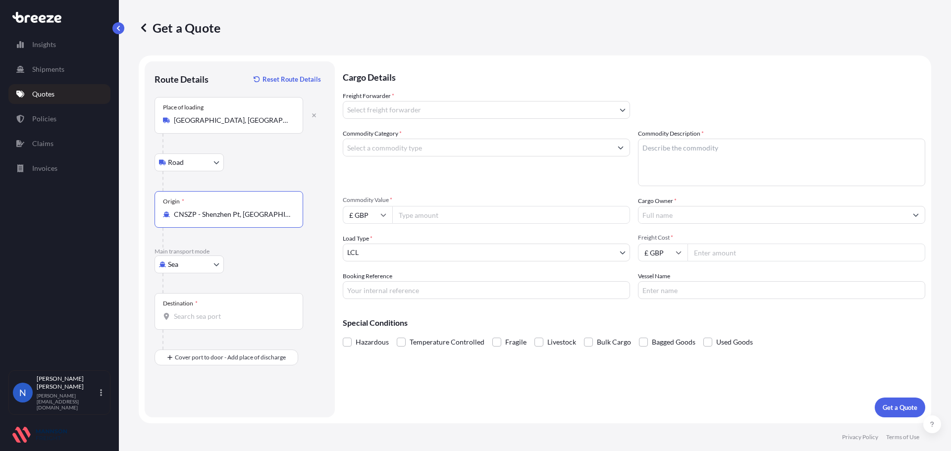
type input "CNSZP - Shenzhen Pt, [GEOGRAPHIC_DATA]"
click at [205, 317] on input "Destination *" at bounding box center [232, 317] width 117 height 10
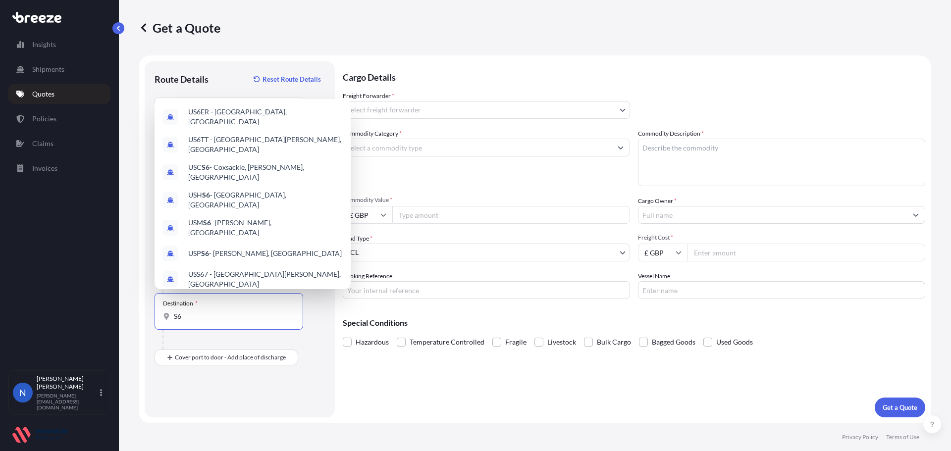
type input "S"
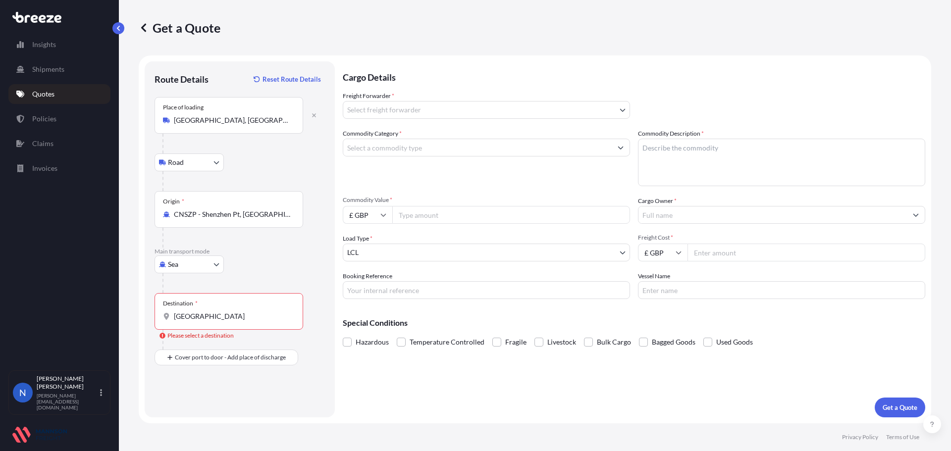
click at [276, 316] on input "718 PENISTONE ROAD SHEFFIELD" at bounding box center [232, 317] width 117 height 10
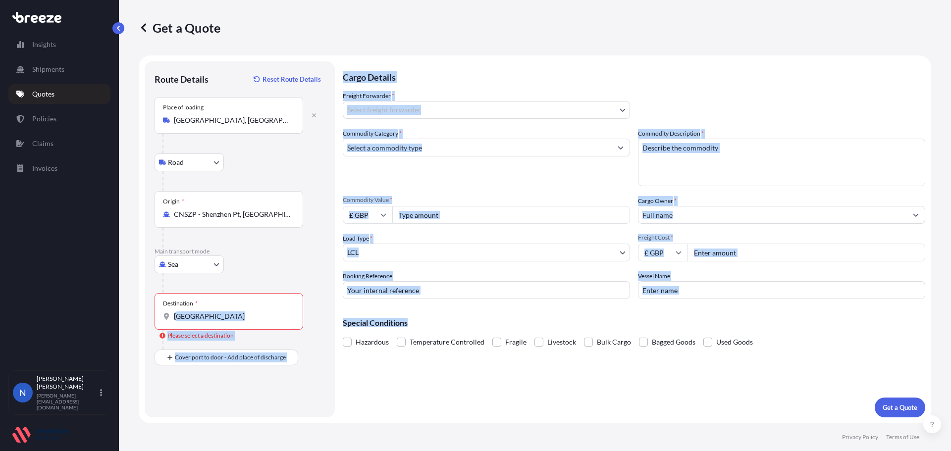
drag, startPoint x: 173, startPoint y: 318, endPoint x: 456, endPoint y: 309, distance: 283.0
click at [466, 311] on form "Route Details Reset Route Details Place of loading Guangming Avenue, Guangming,…" at bounding box center [535, 239] width 792 height 368
drag, startPoint x: 217, startPoint y: 330, endPoint x: 195, endPoint y: 328, distance: 21.9
click at [216, 330] on div at bounding box center [232, 340] width 141 height 20
click at [172, 315] on div "718 PENISTONE ROAD SHEFFIELD" at bounding box center [229, 317] width 132 height 10
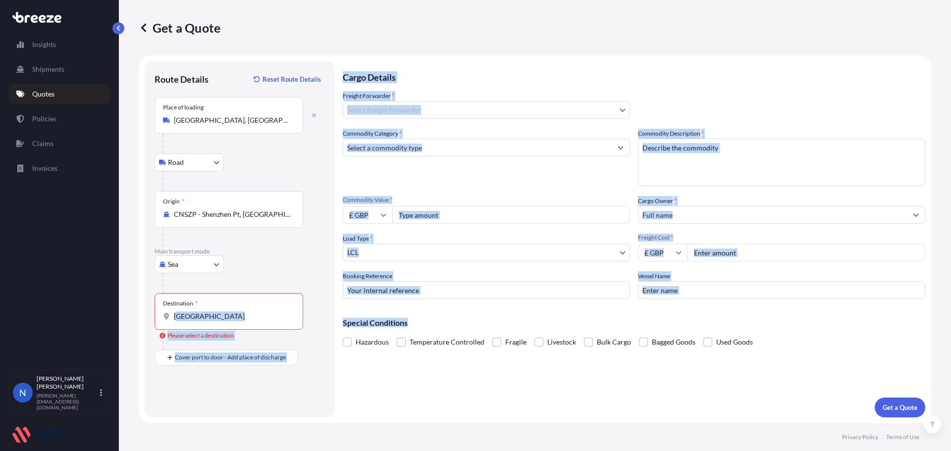
click at [174, 315] on input "718 PENISTONE ROAD SHEFFIELD" at bounding box center [232, 317] width 117 height 10
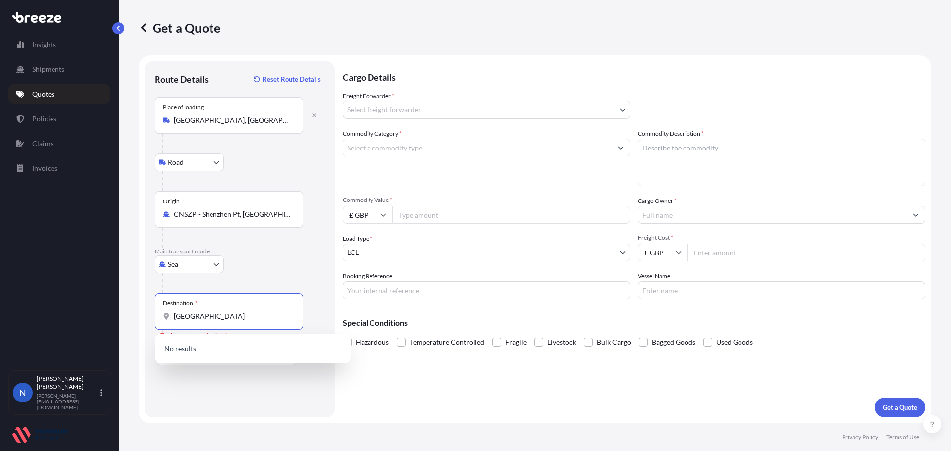
drag, startPoint x: 174, startPoint y: 316, endPoint x: 287, endPoint y: 310, distance: 113.1
click at [290, 310] on div "Destination * 718 PENISTONE ROAD SHEFFIELD" at bounding box center [229, 311] width 149 height 37
paste input "S6 2DF"
drag, startPoint x: 210, startPoint y: 316, endPoint x: 171, endPoint y: 316, distance: 39.1
click at [171, 316] on div "S6 2DF" at bounding box center [229, 317] width 132 height 10
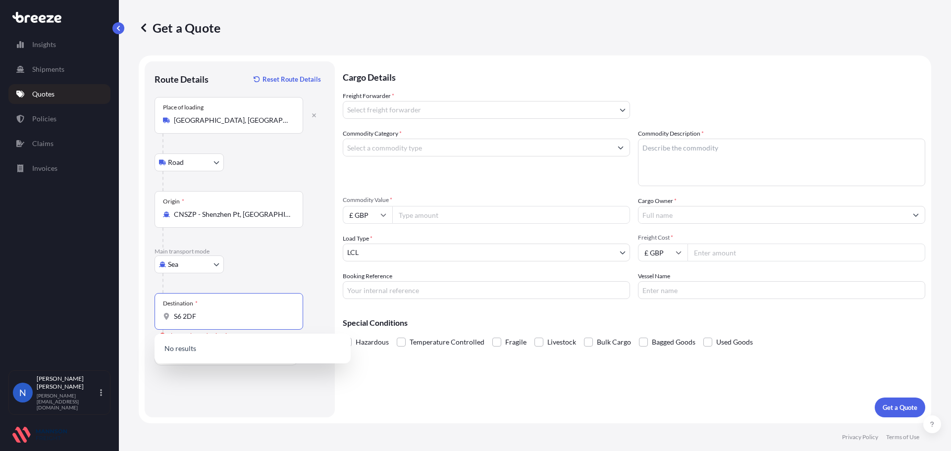
paste input "718 Penistone Road"
type input "7"
click at [297, 356] on div "GBFXT - Felixstowe, [GEOGRAPHIC_DATA]" at bounding box center [252, 350] width 188 height 24
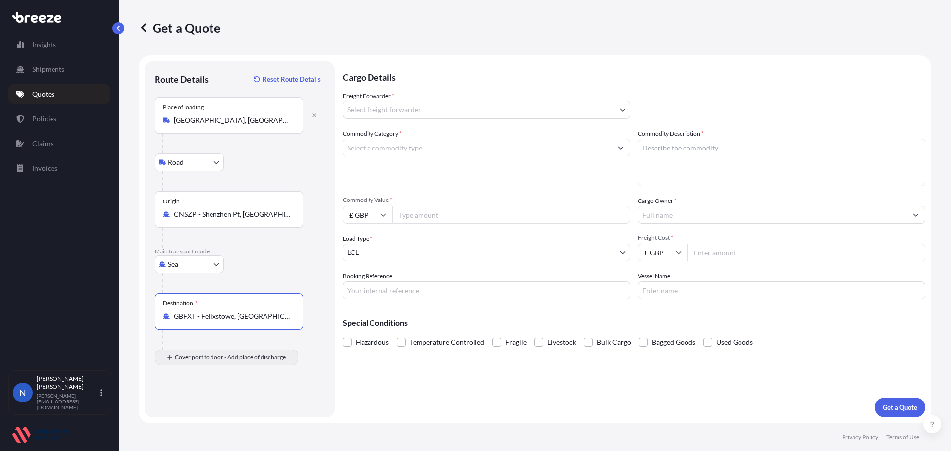
type input "GBFXT - Felixstowe, [GEOGRAPHIC_DATA]"
click at [217, 401] on div "Place of Discharge" at bounding box center [229, 405] width 149 height 37
click at [217, 406] on input "Place of Discharge" at bounding box center [232, 411] width 117 height 10
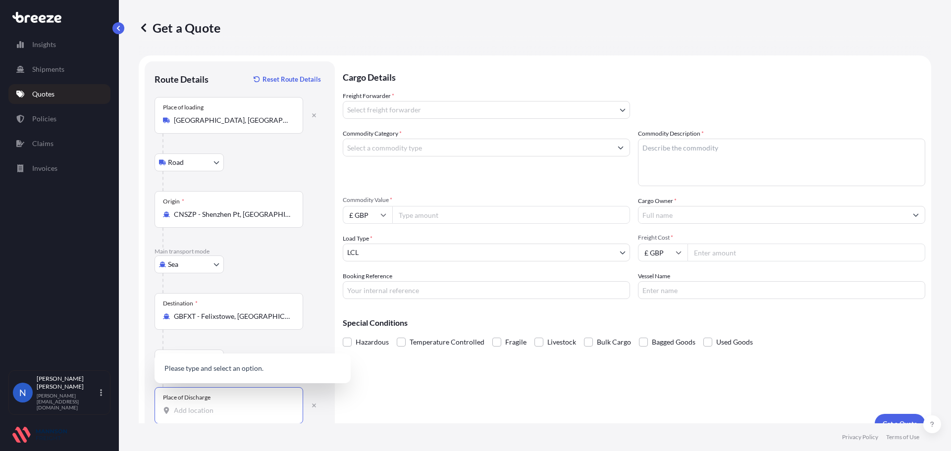
paste input "718 Penistone Road"
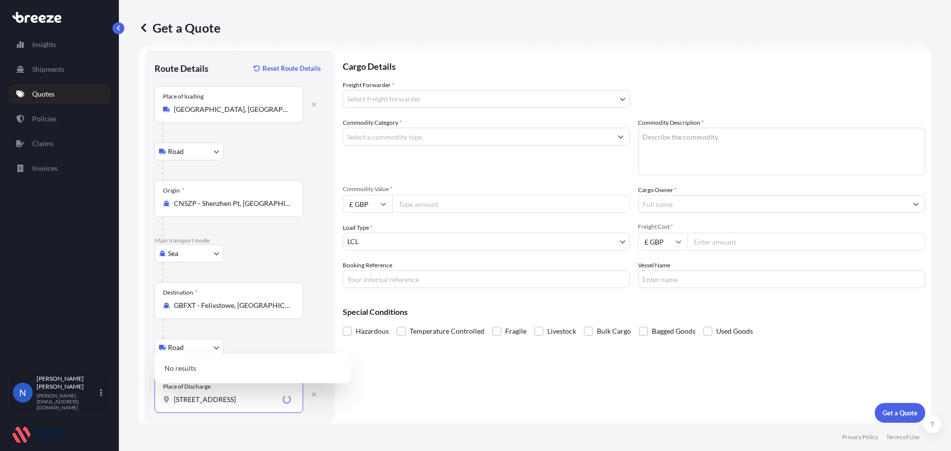
scroll to position [16, 0]
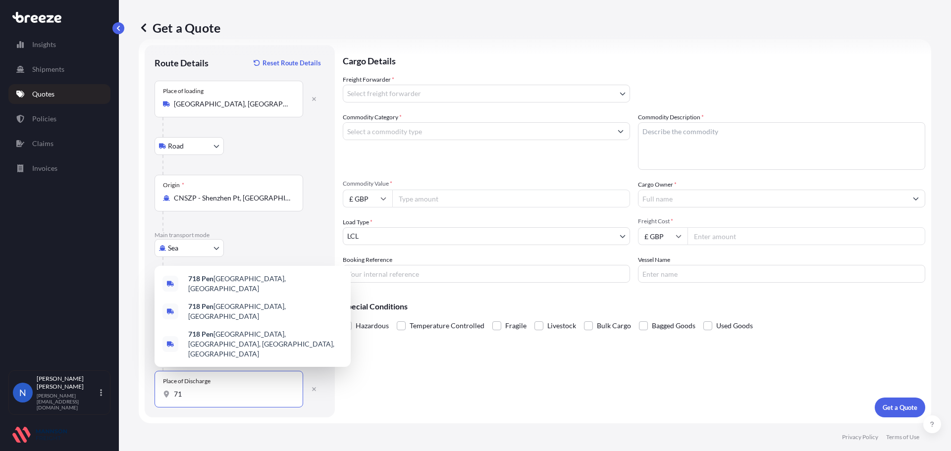
type input "7"
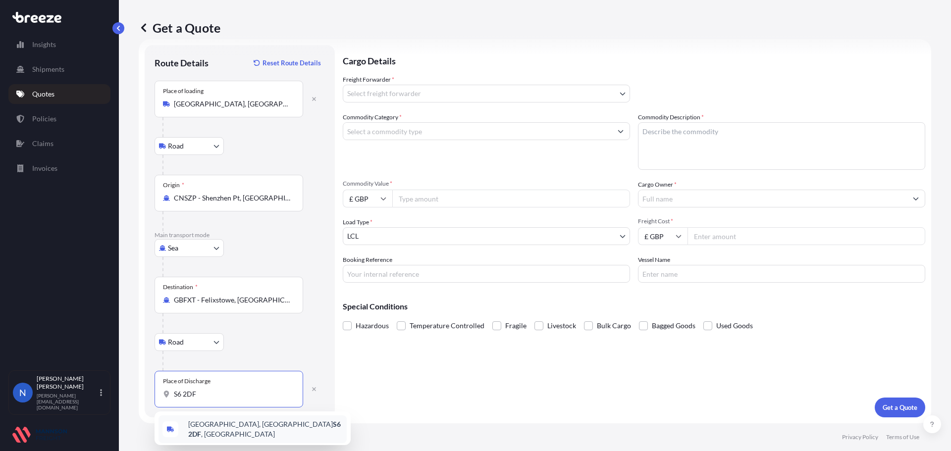
click at [226, 424] on span "Penistone Road, Sheffield S6 2DF , UK" at bounding box center [265, 430] width 155 height 20
type input "Penistone Road, Sheffield S6 2DF, UK"
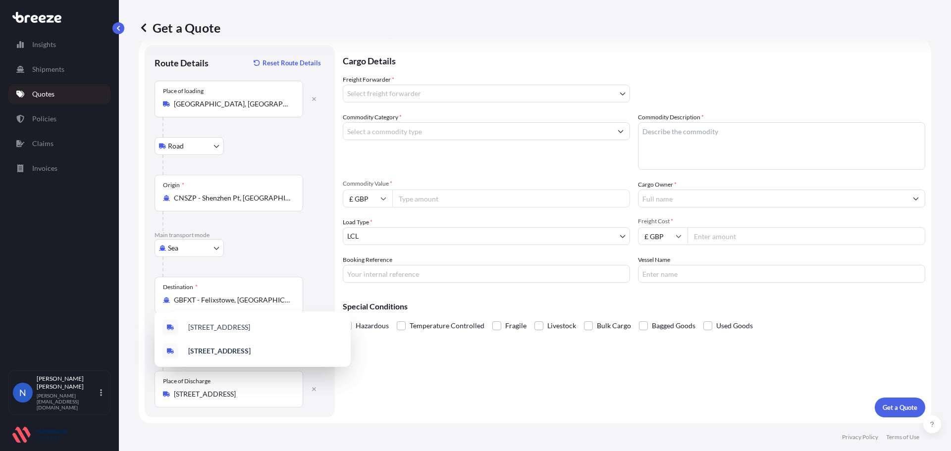
click at [403, 382] on div "Cargo Details Freight Forwarder * Select freight forwarder MANNSON FREIGHT SERV…" at bounding box center [634, 231] width 582 height 372
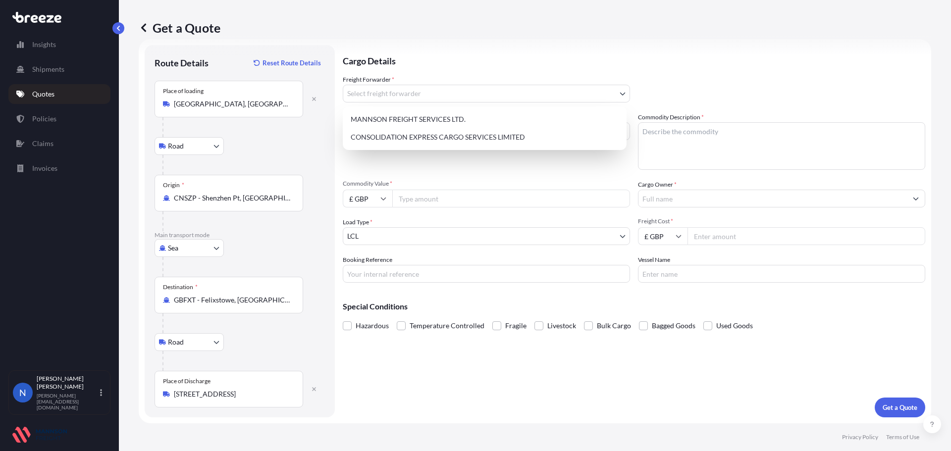
click at [465, 96] on body "2 options available. Insights Shipments Quotes Policies Claims Invoices N Nadin…" at bounding box center [475, 225] width 951 height 451
click at [462, 134] on div "CONSOLIDATION EXPRESS CARGO SERVICES LIMITED" at bounding box center [485, 137] width 276 height 18
select select "31421"
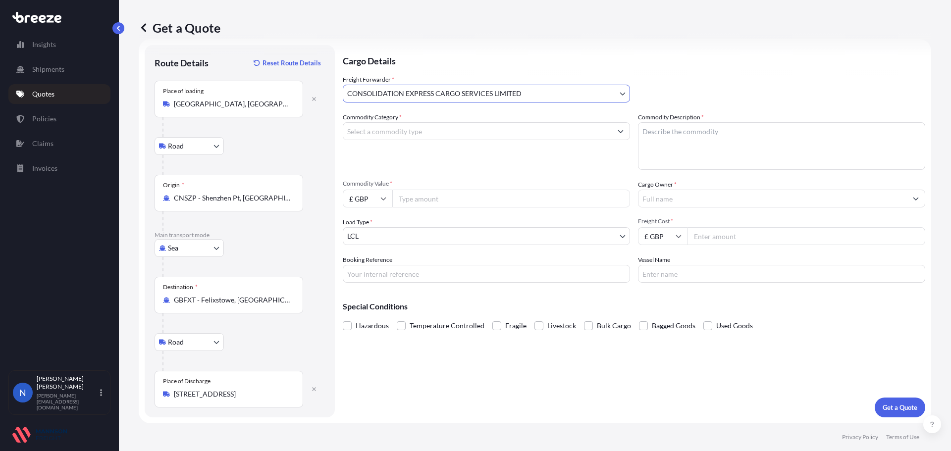
click at [461, 131] on input "Commodity Category *" at bounding box center [477, 131] width 268 height 18
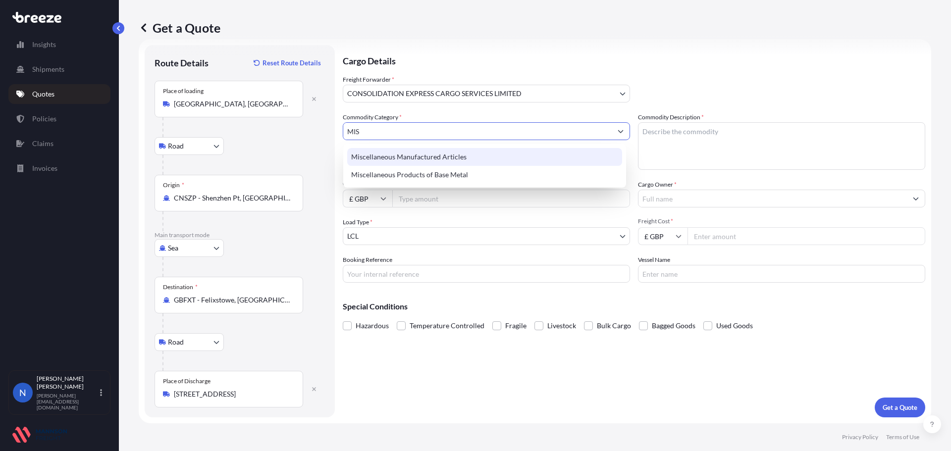
click at [439, 155] on div "Miscellaneous Manufactured Articles" at bounding box center [484, 157] width 275 height 18
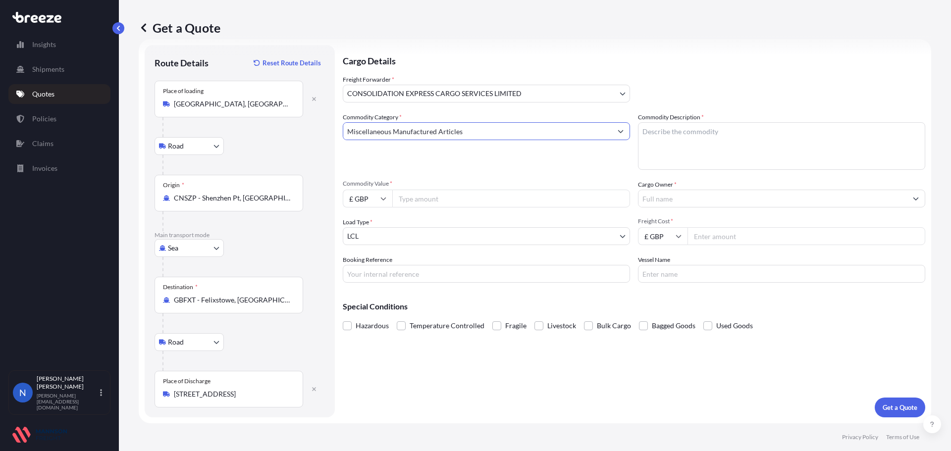
type input "Miscellaneous Manufactured Articles"
click at [657, 154] on textarea "Commodity Description *" at bounding box center [781, 146] width 287 height 48
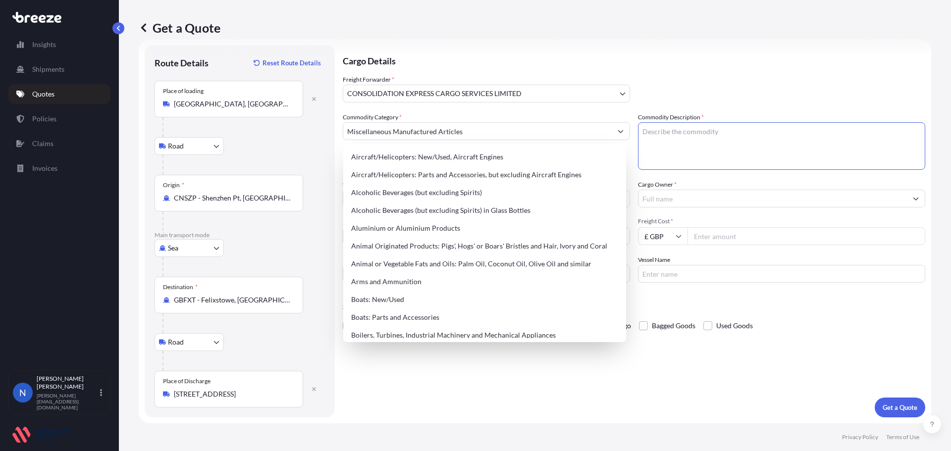
paste textarea "SILVER FOIL BAG"
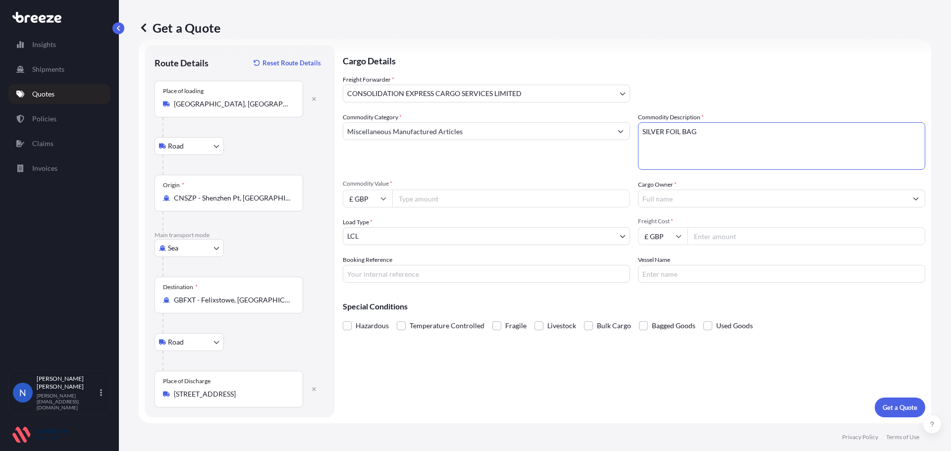
type textarea "SILVER FOIL BAG"
click at [403, 200] on input "Commodity Value *" at bounding box center [511, 199] width 238 height 18
paste input "6000"
type input "6000.00"
click at [698, 196] on input "Cargo Owner *" at bounding box center [772, 199] width 268 height 18
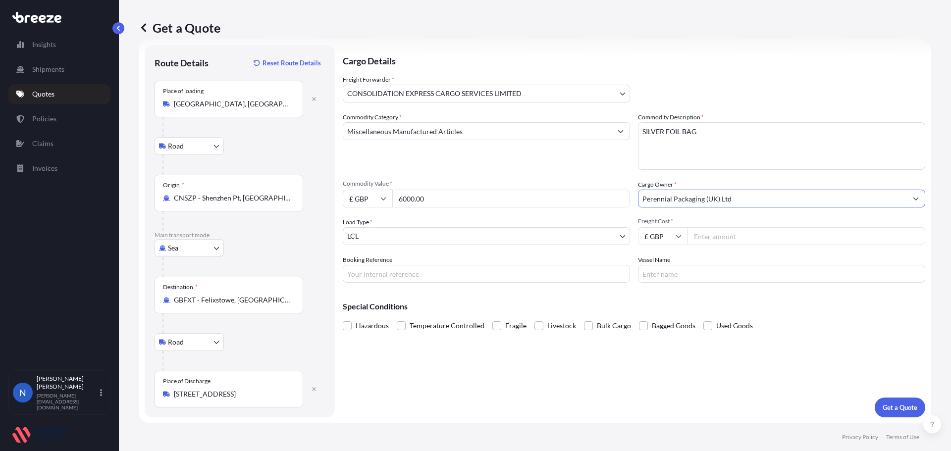
type input "Perennial Packaging (UK) Ltd"
click at [733, 236] on input "Freight Cost *" at bounding box center [806, 236] width 238 height 18
type input "435.00"
click at [434, 277] on input "Booking Reference" at bounding box center [486, 274] width 287 height 18
paste input "Mylar 103"
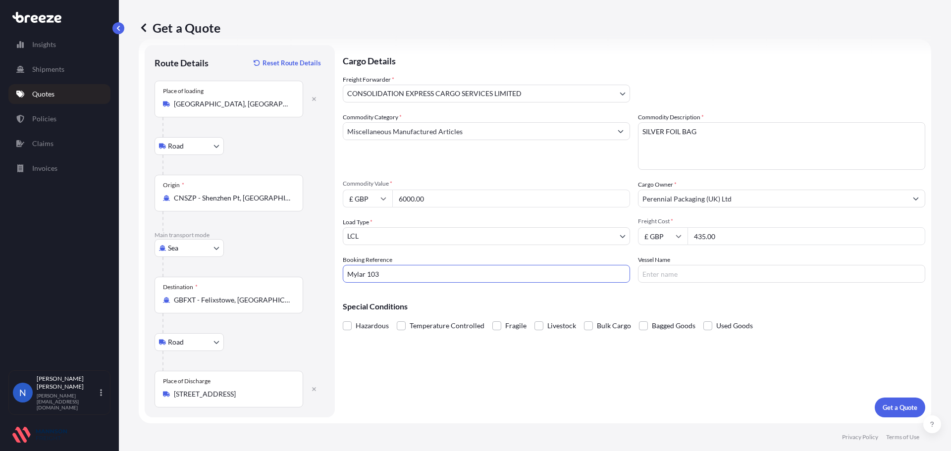
type input "Mylar 103"
click at [650, 279] on input "Vessel Name" at bounding box center [781, 274] width 287 height 18
type input "OOCL [GEOGRAPHIC_DATA]"
click at [883, 406] on p "Get a Quote" at bounding box center [900, 408] width 35 height 10
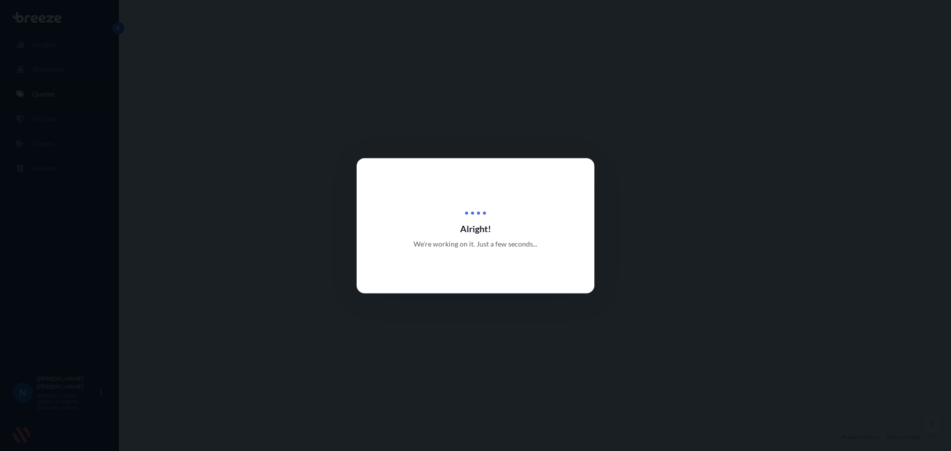
select select "Road"
select select "Sea"
select select "Road"
select select "31421"
select select "1"
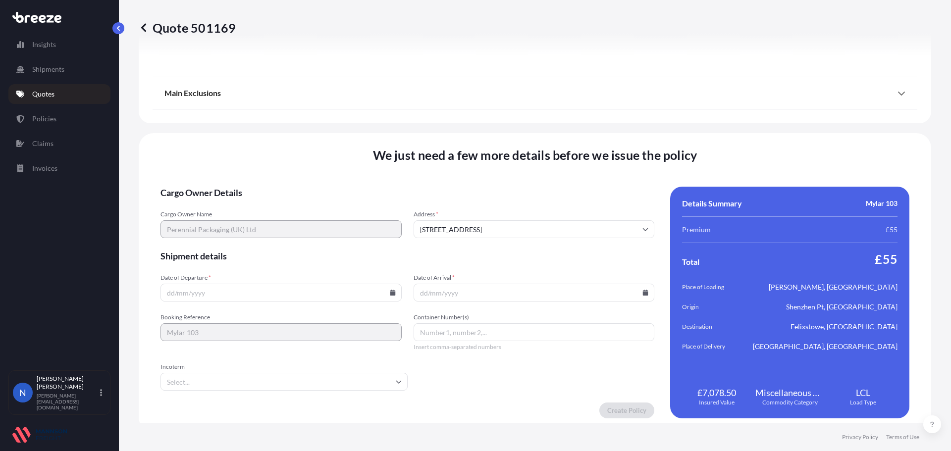
scroll to position [1317, 0]
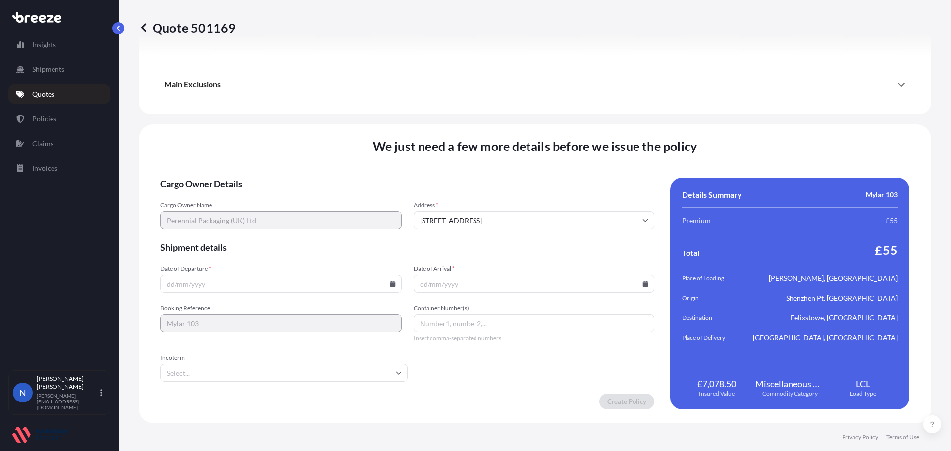
click at [391, 287] on input "Date of Departure *" at bounding box center [280, 284] width 241 height 18
click at [390, 284] on icon at bounding box center [392, 284] width 5 height 6
click at [254, 177] on button "8" at bounding box center [257, 177] width 16 height 16
type input "[DATE]"
click at [647, 283] on input "Date of Arrival *" at bounding box center [534, 284] width 241 height 18
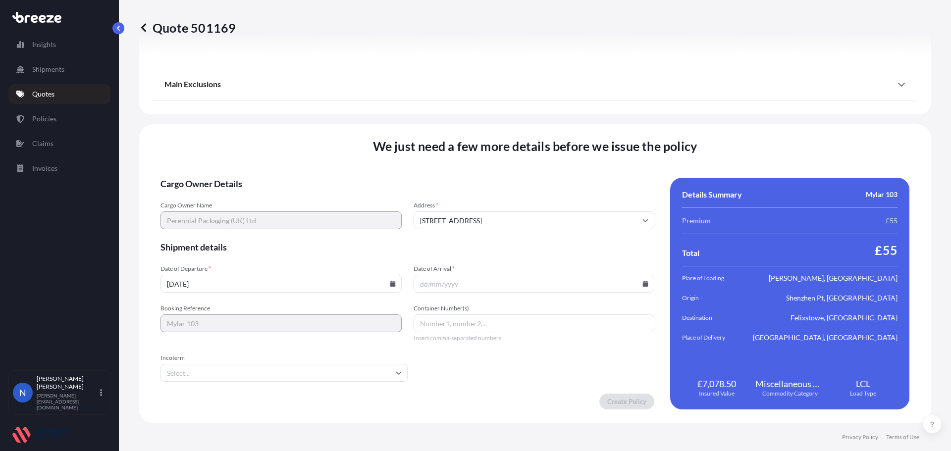
click at [643, 284] on icon at bounding box center [645, 284] width 5 height 6
click at [594, 118] on button at bounding box center [598, 117] width 16 height 16
click at [599, 178] on button "9" at bounding box center [600, 177] width 16 height 16
type input "[DATE]"
click at [454, 323] on input "Container Number(s)" at bounding box center [534, 324] width 241 height 18
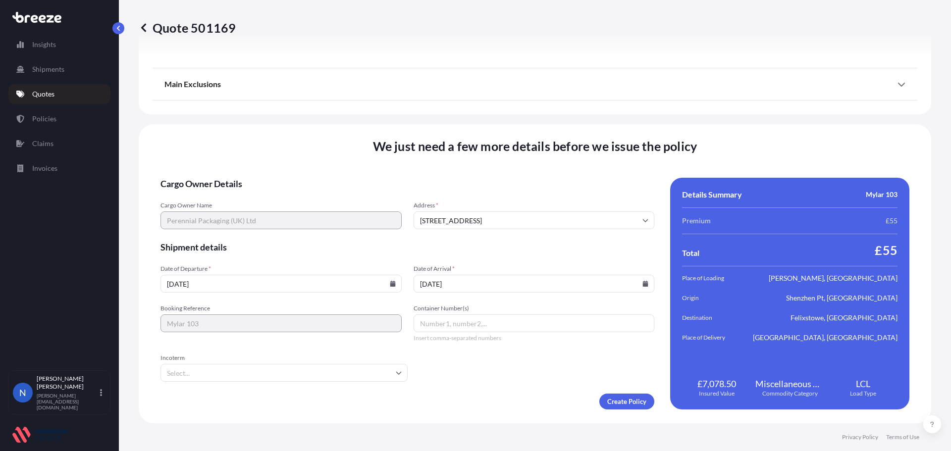
paste input "Mylar 103"
type input "Mylar 103"
click at [371, 369] on input "Incoterm" at bounding box center [283, 373] width 247 height 18
type input "FOB"
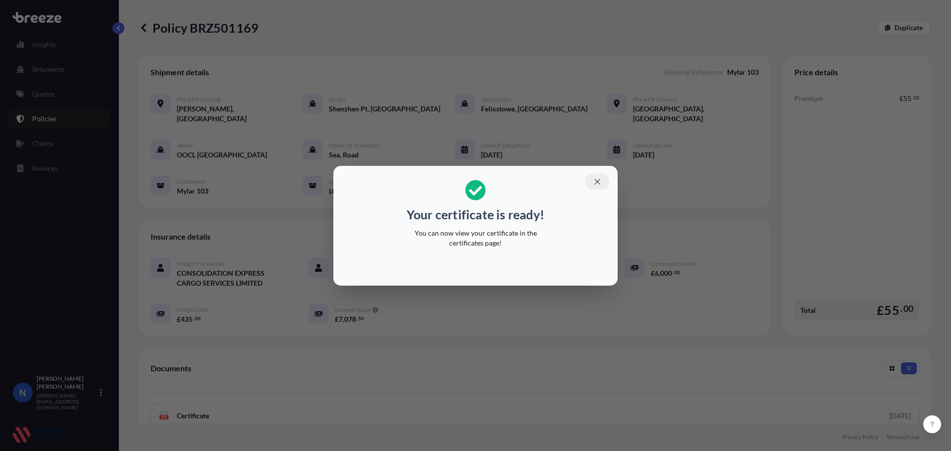
click at [594, 182] on icon "button" at bounding box center [597, 181] width 9 height 9
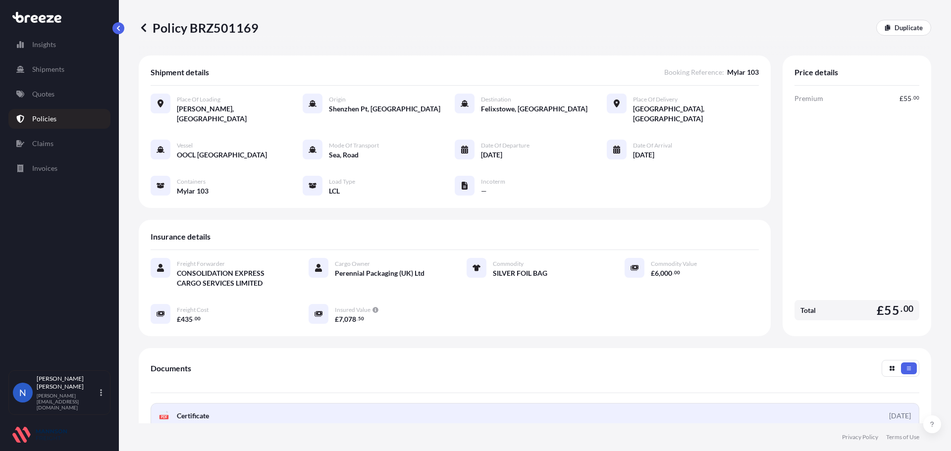
click at [890, 411] on div "[DATE]" at bounding box center [900, 416] width 22 height 10
